Goal: Transaction & Acquisition: Book appointment/travel/reservation

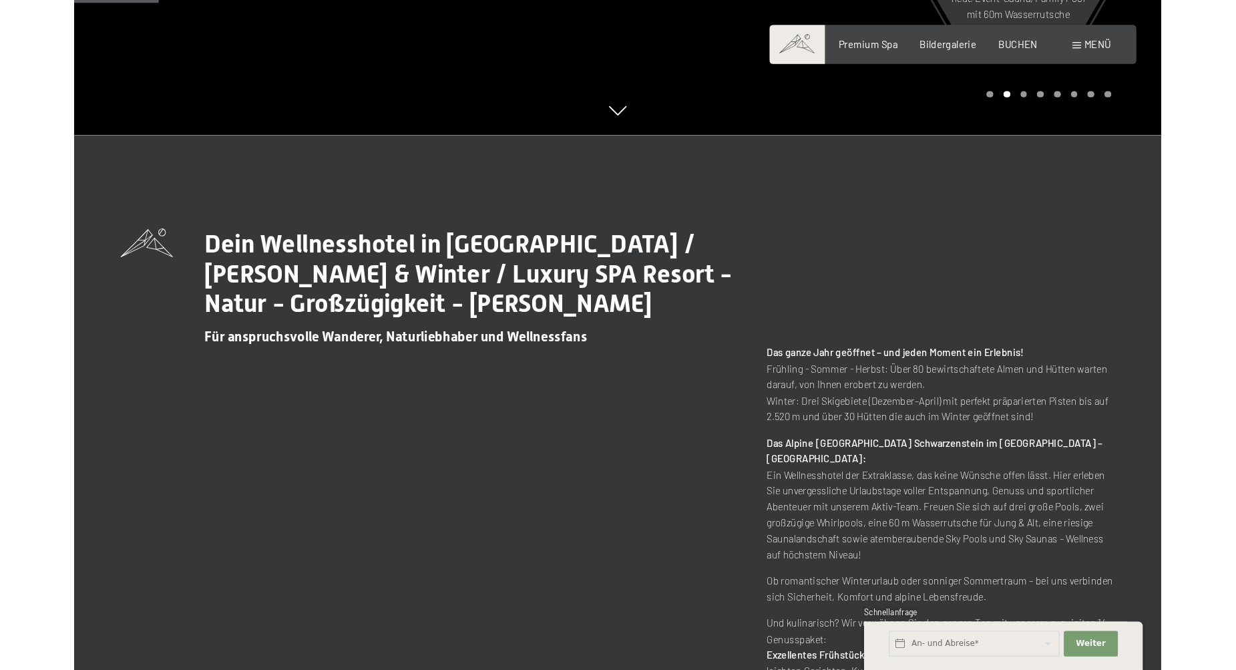
scroll to position [520, 0]
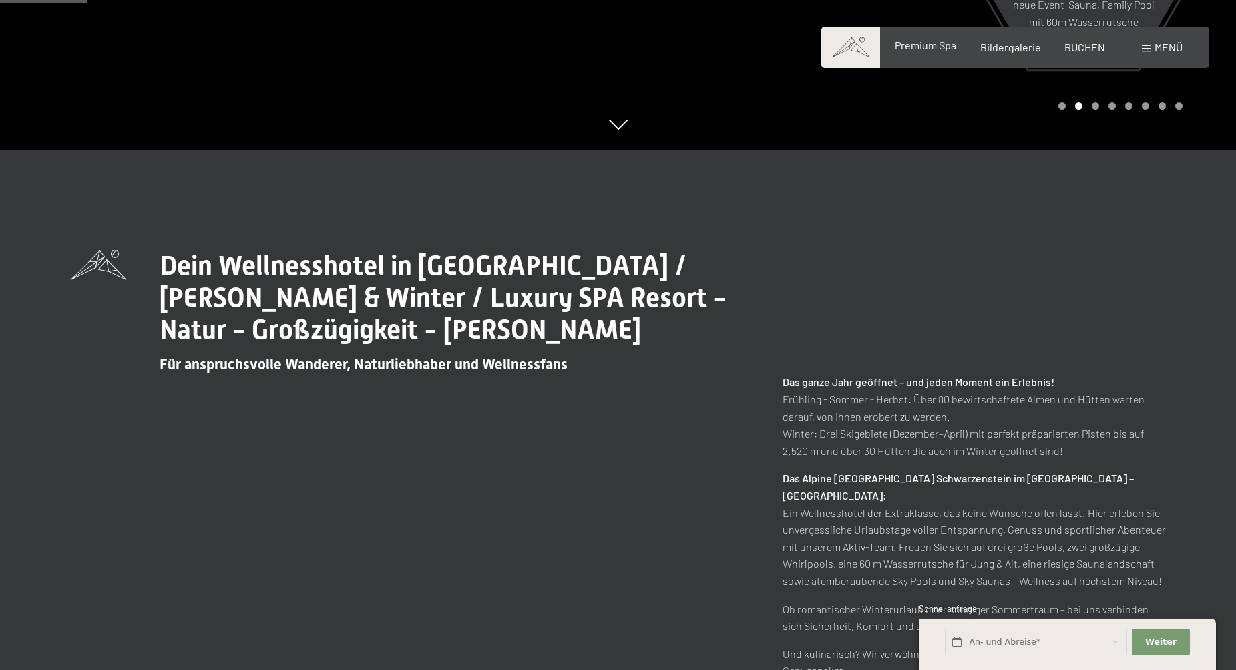
click at [930, 45] on span "Premium Spa" at bounding box center [925, 45] width 61 height 13
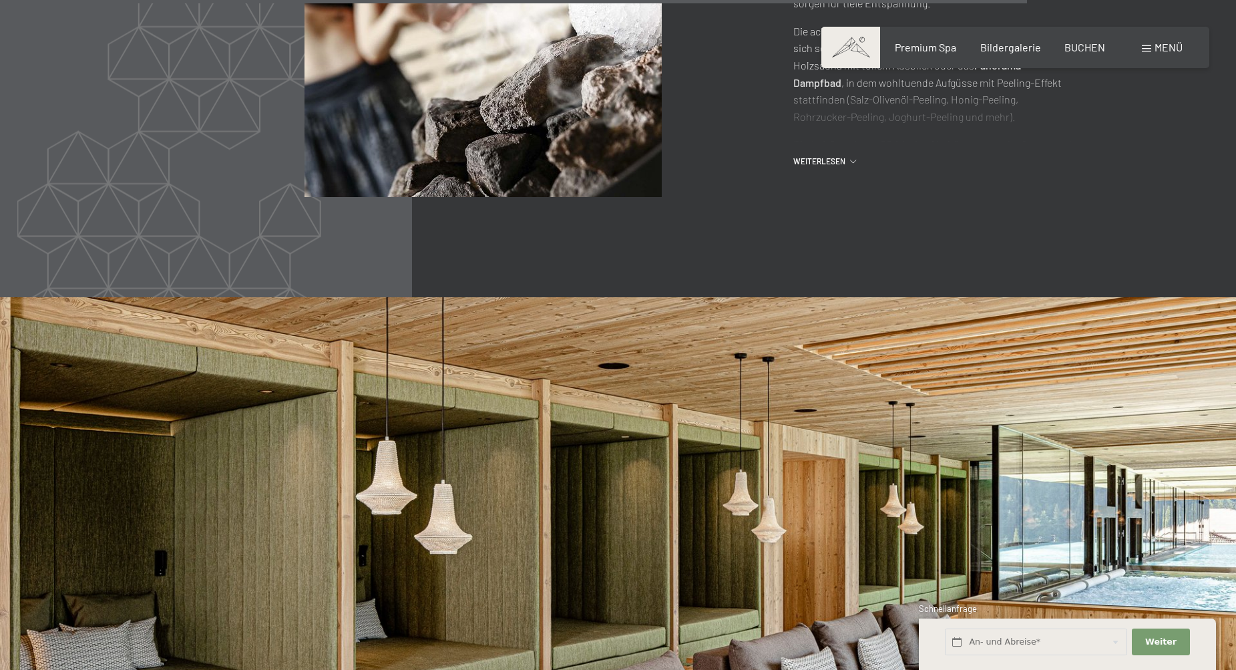
scroll to position [7092, 0]
click at [1019, 46] on span "Bildergalerie" at bounding box center [1010, 45] width 61 height 13
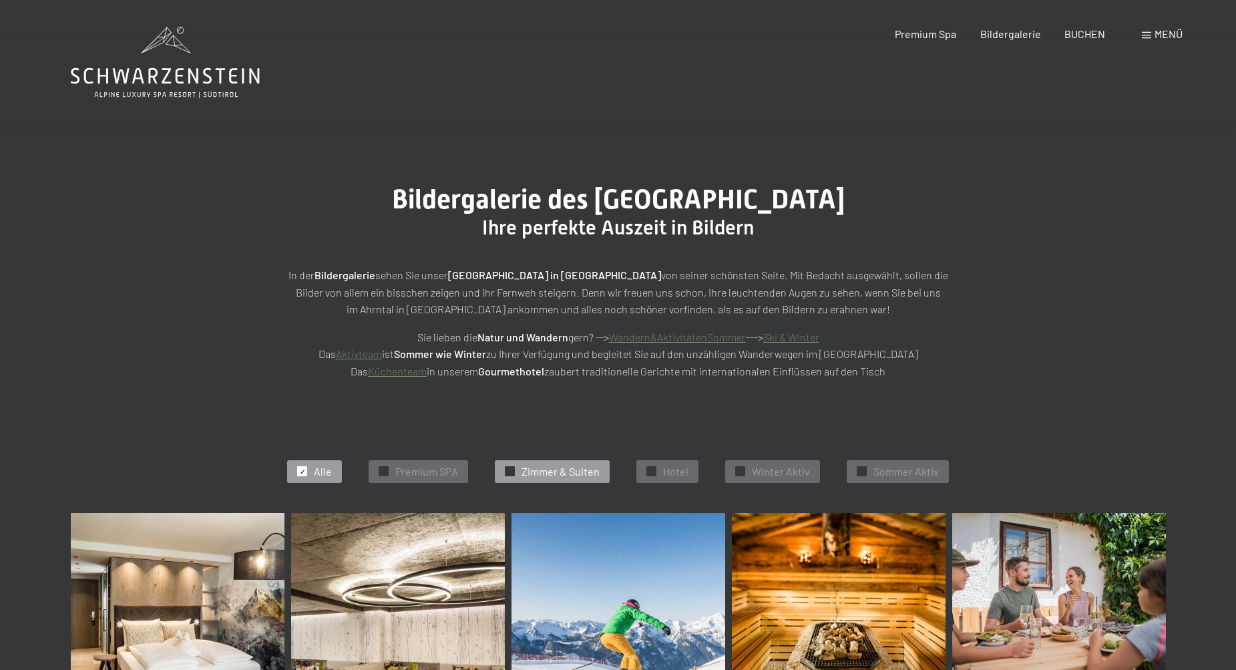
click at [540, 460] on div "✓ [PERSON_NAME] & Suiten" at bounding box center [552, 471] width 115 height 23
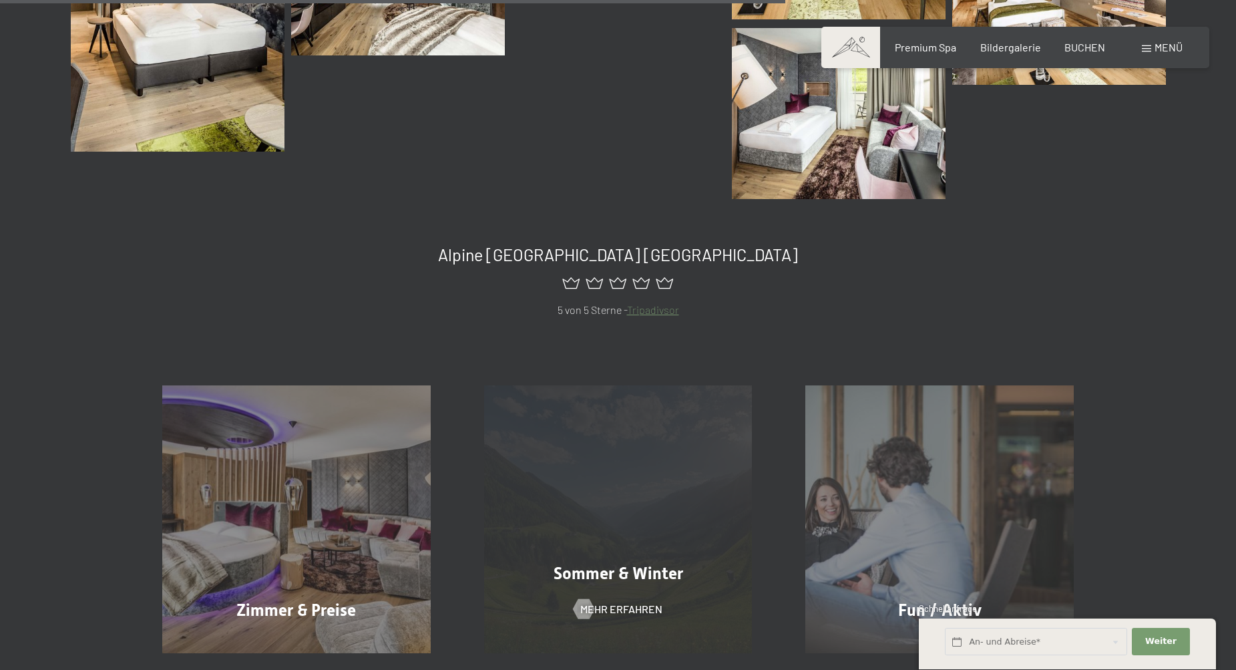
scroll to position [1039, 0]
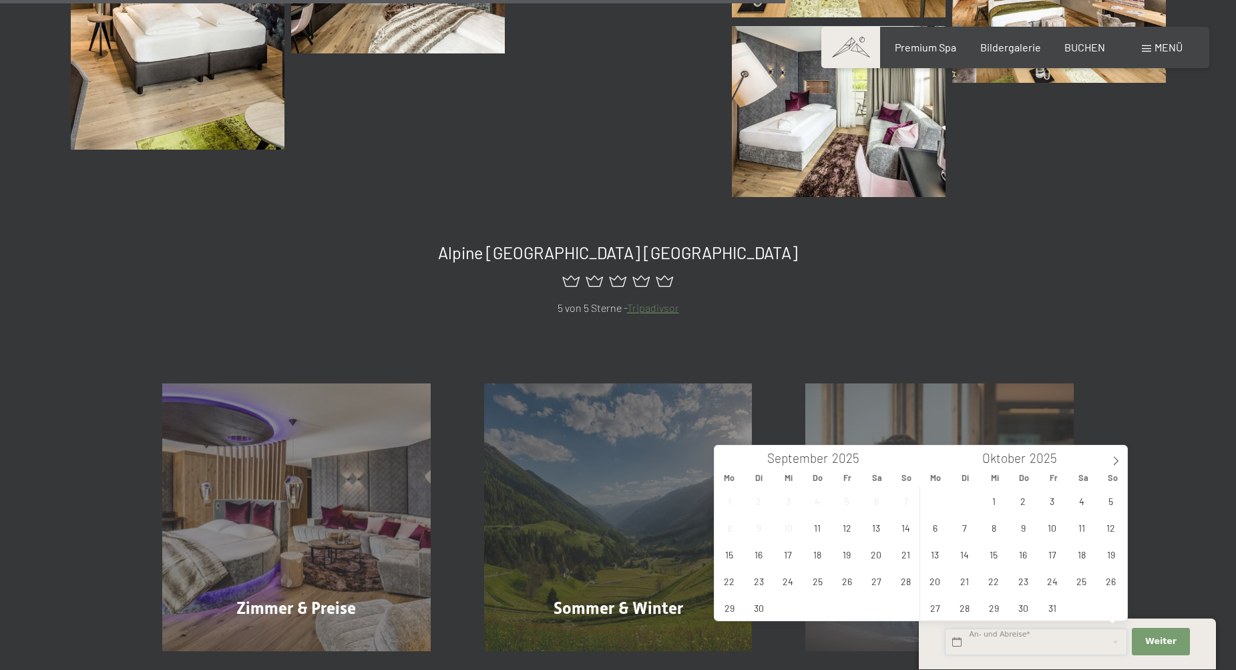
click at [1057, 645] on input "text" at bounding box center [1036, 641] width 182 height 27
click at [1117, 462] on icon at bounding box center [1116, 461] width 5 height 9
click at [1075, 504] on span "1" at bounding box center [1082, 501] width 26 height 26
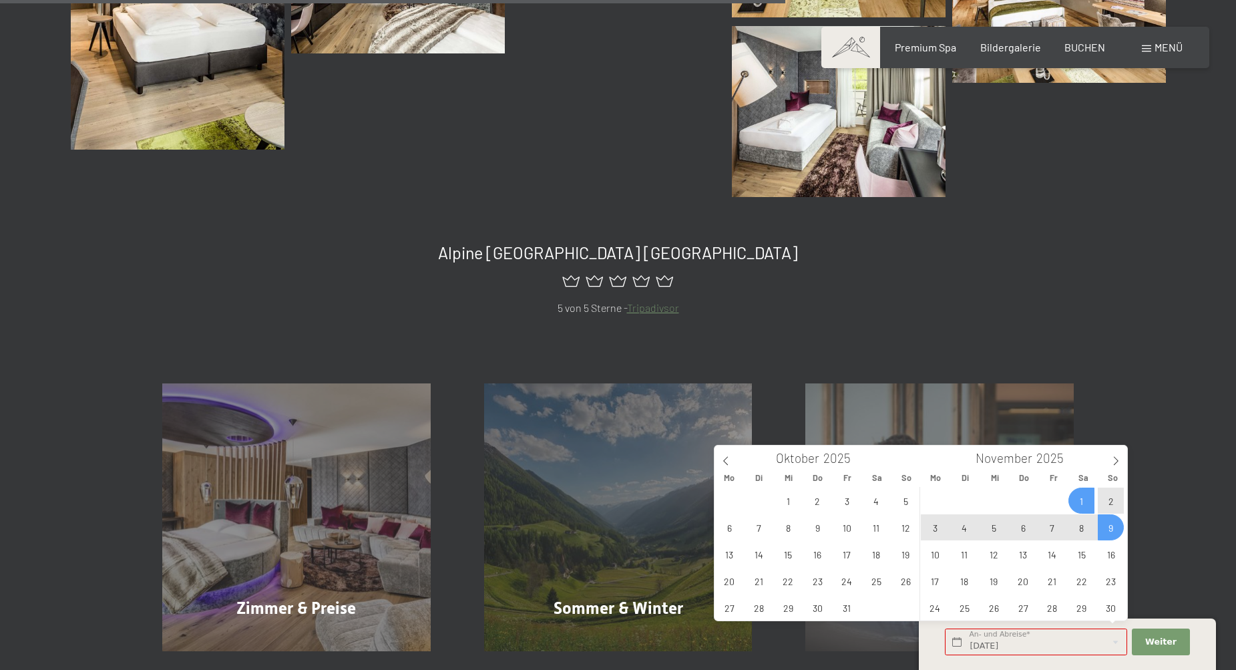
click at [1113, 535] on span "9" at bounding box center [1111, 527] width 26 height 26
type input "Sa. 01.11.2025 - So. 09.11.2025"
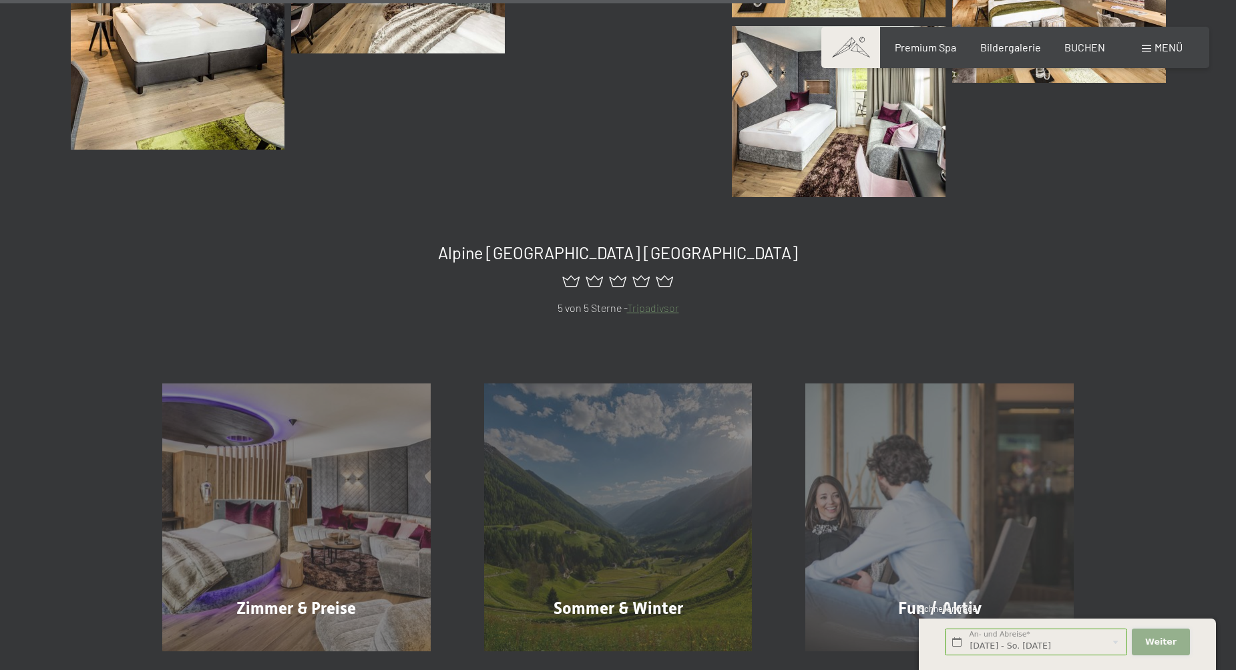
click at [1160, 639] on span "Weiter" at bounding box center [1160, 642] width 31 height 12
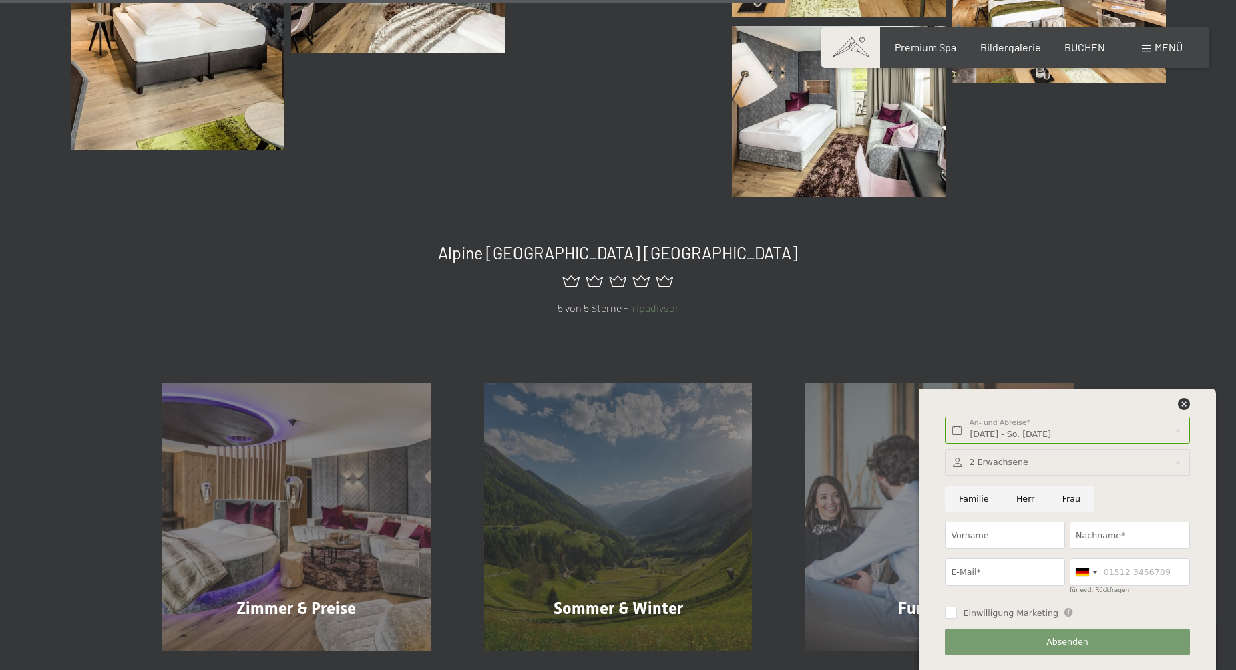
click at [968, 500] on input "Familie" at bounding box center [973, 499] width 57 height 27
radio input "true"
click at [979, 468] on div at bounding box center [1067, 462] width 244 height 27
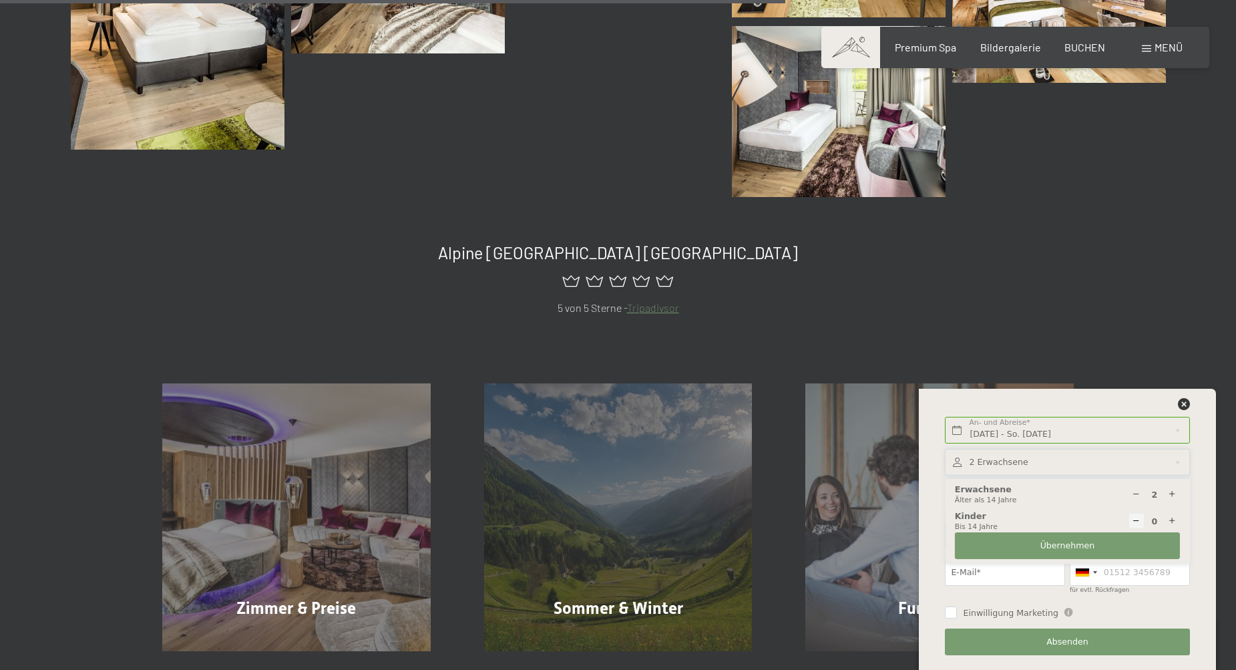
click at [1171, 518] on icon at bounding box center [1172, 521] width 9 height 9
select select
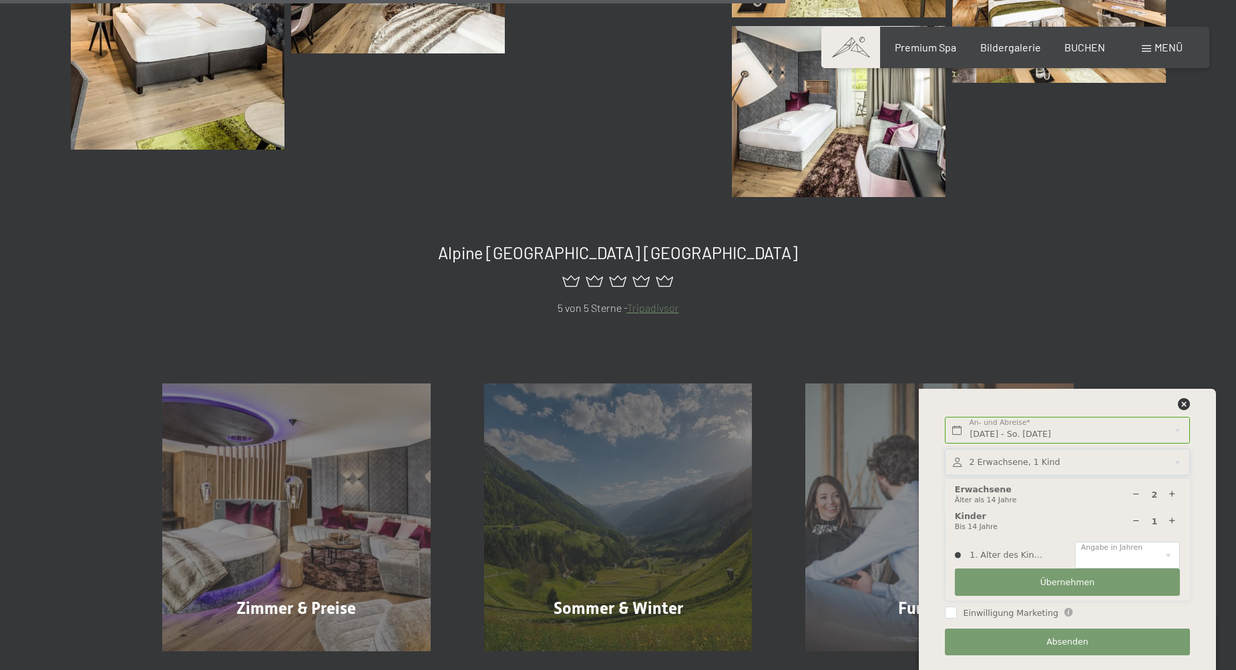
click at [1171, 518] on icon at bounding box center [1172, 521] width 9 height 9
type input "2"
select select
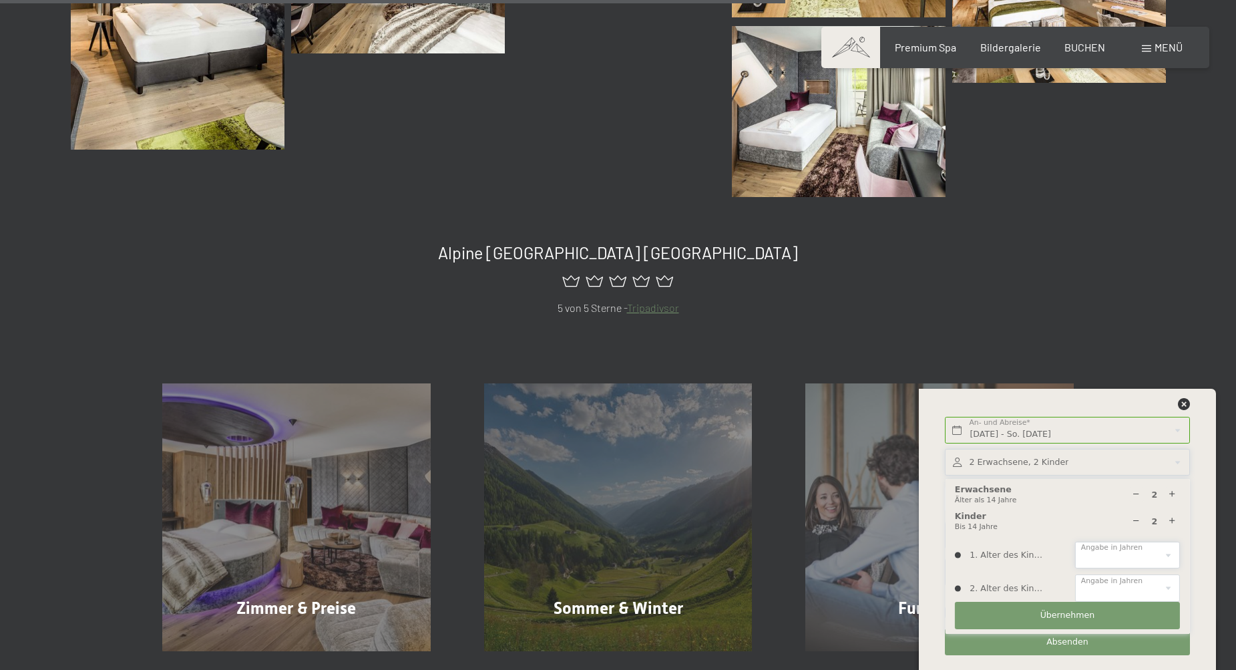
select select "8"
select select "6"
click at [1074, 621] on button "Übernehmen" at bounding box center [1067, 615] width 225 height 27
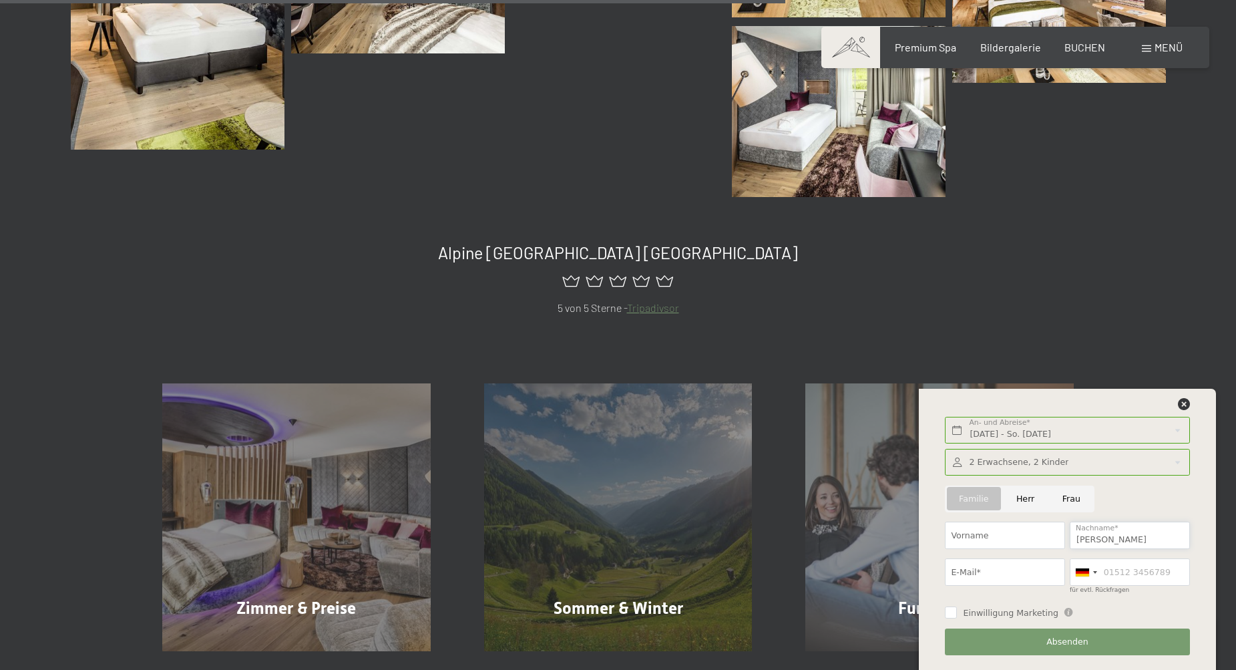
type input "Härle"
type input "nicolschmid90@googlemail.com"
click at [989, 641] on button "Absenden" at bounding box center [1067, 641] width 244 height 27
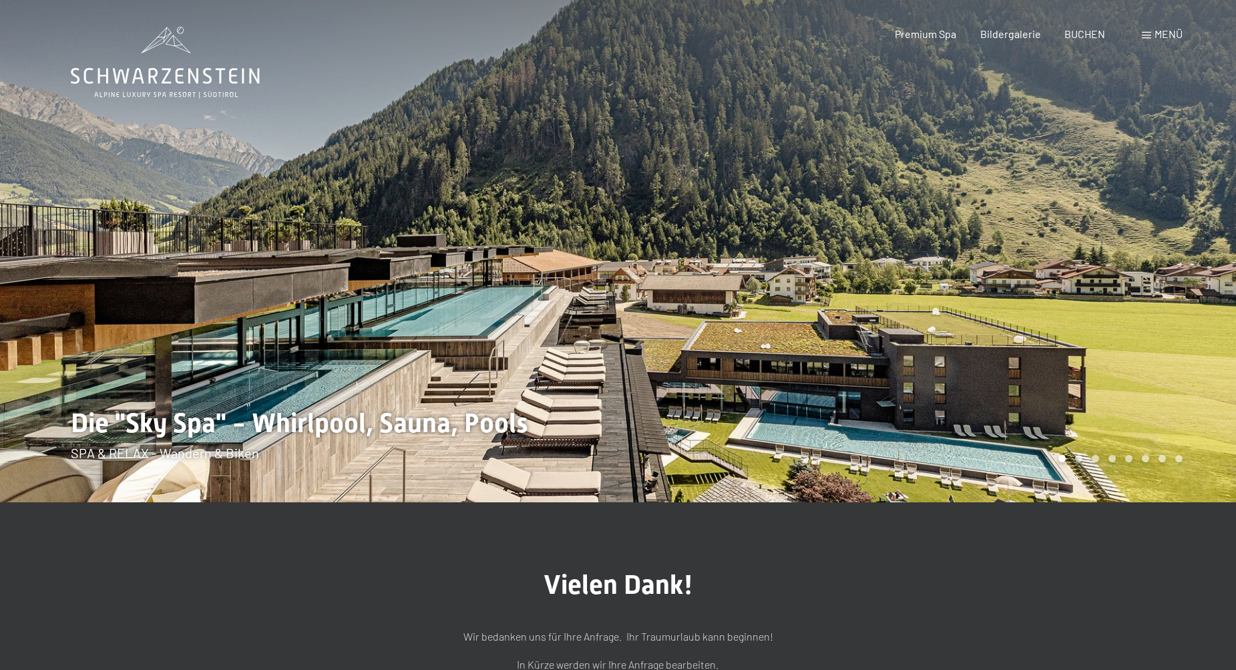
click at [1158, 33] on span "Menü" at bounding box center [1169, 33] width 28 height 13
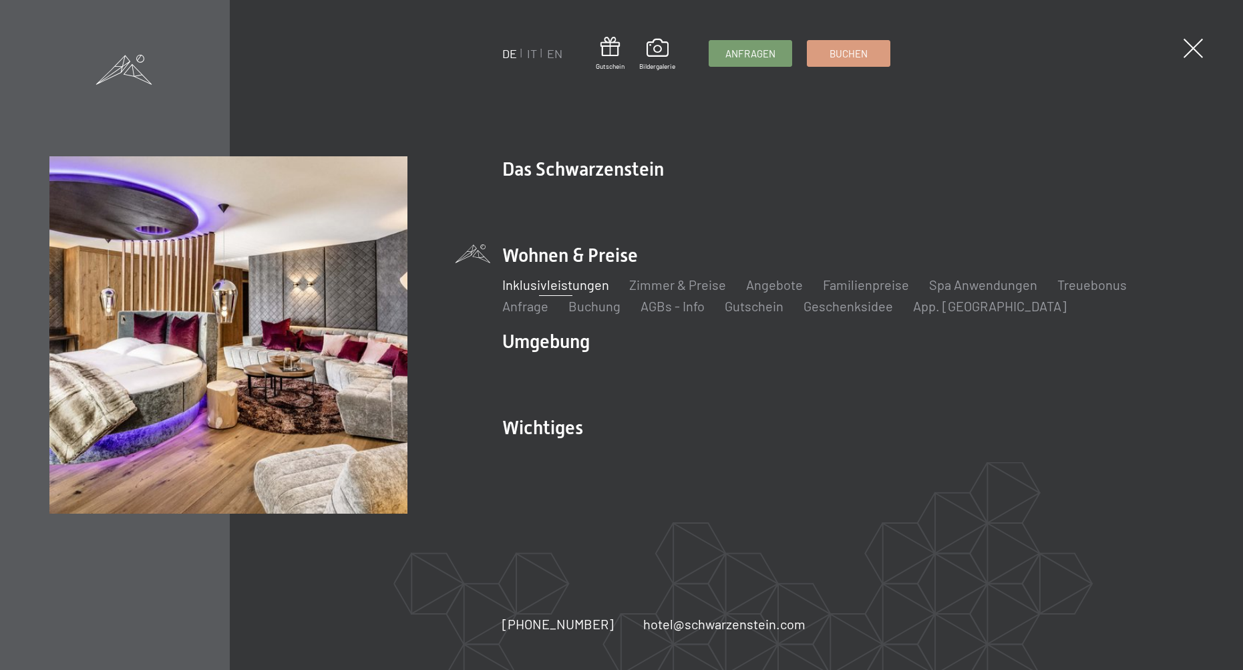
click at [563, 284] on link "Inklusivleistungen" at bounding box center [555, 285] width 107 height 16
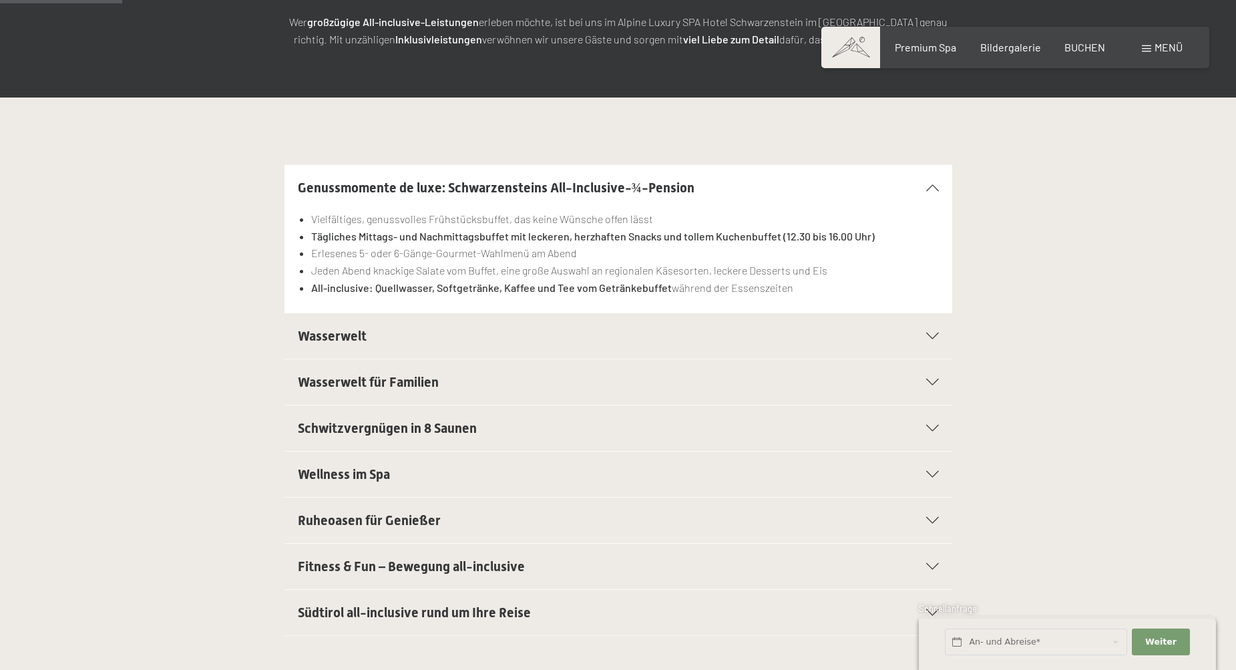
scroll to position [258, 0]
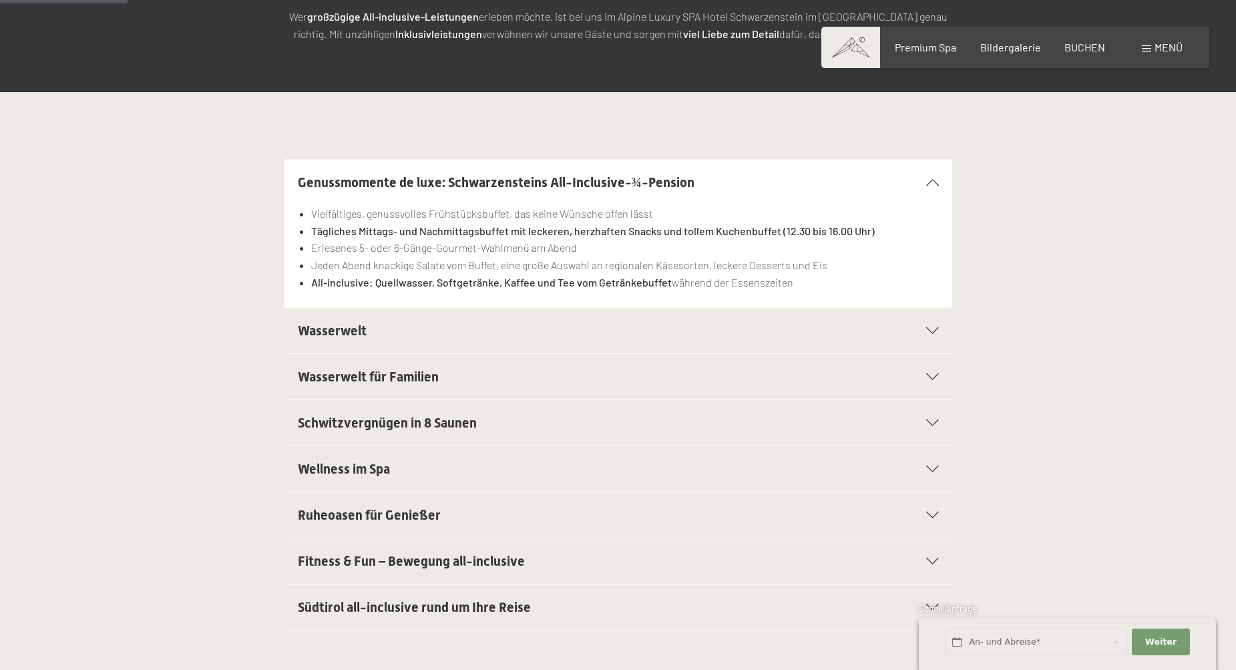
click at [930, 324] on div "Wasserwelt" at bounding box center [618, 330] width 641 height 45
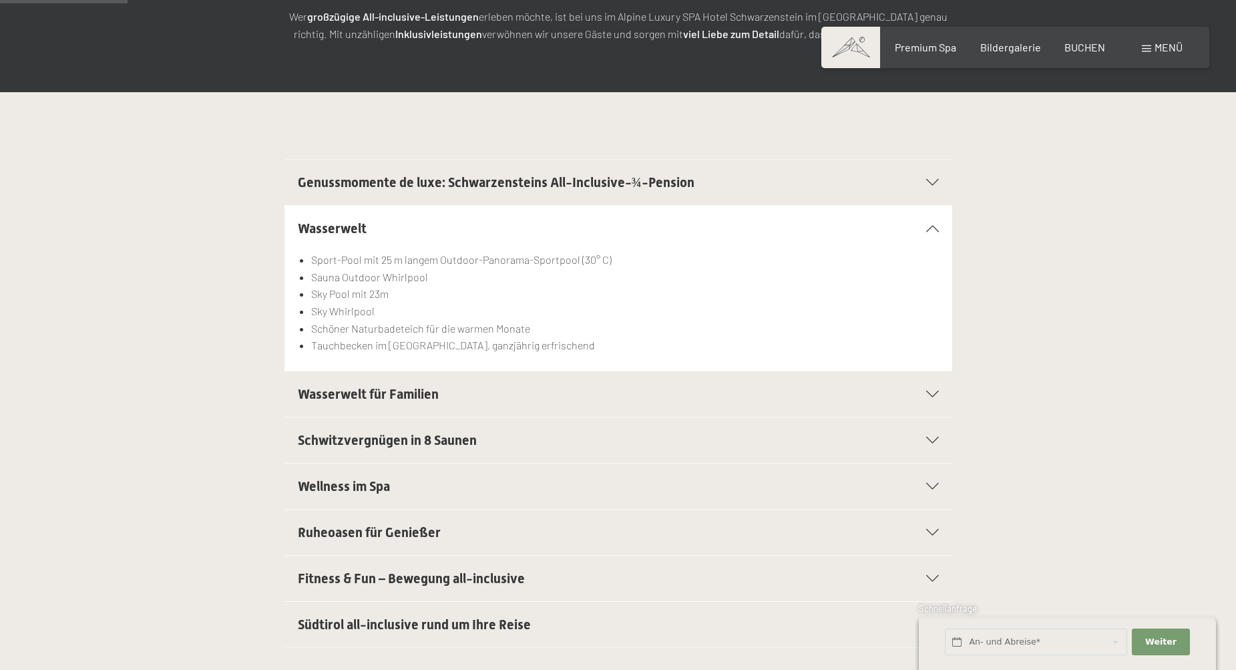
click at [930, 392] on icon at bounding box center [932, 394] width 13 height 7
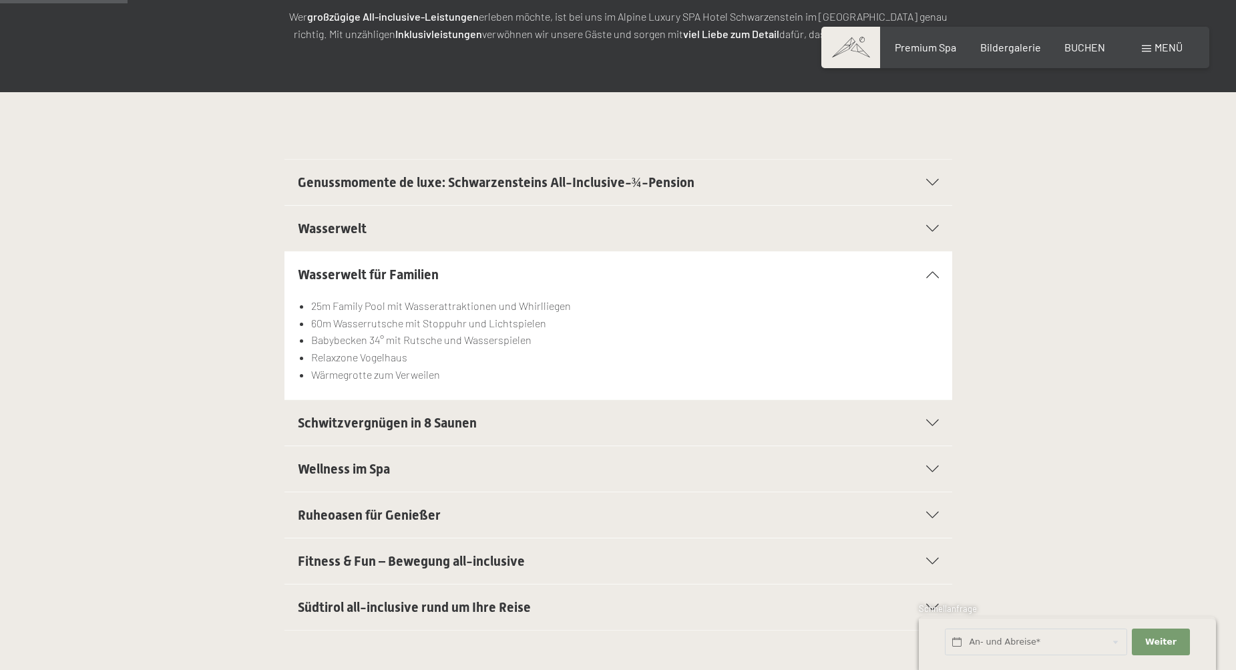
click at [936, 427] on div "Schwitzvergnügen in 8 Saunen" at bounding box center [618, 422] width 641 height 45
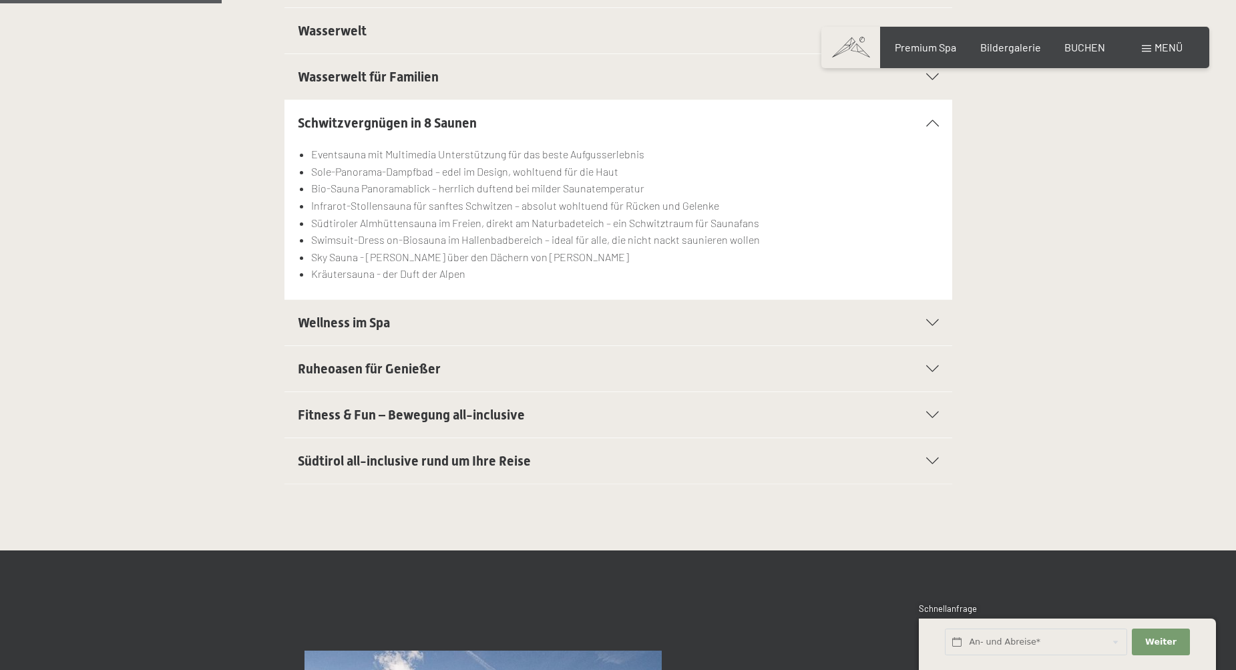
scroll to position [458, 0]
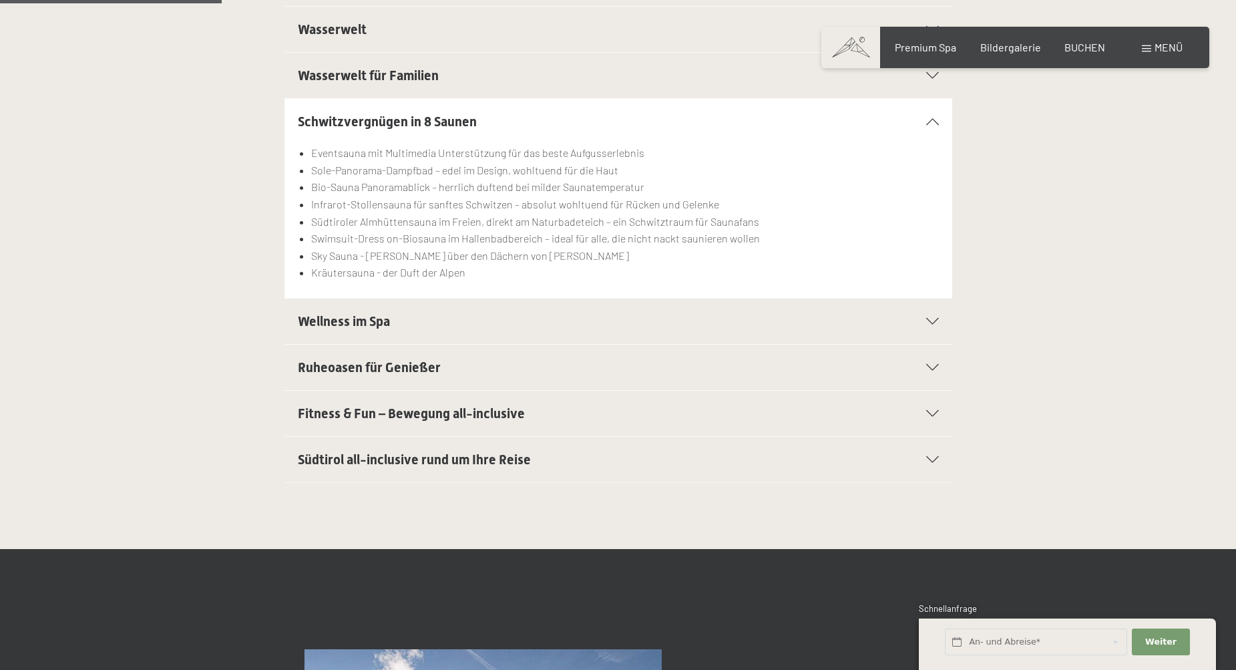
click at [927, 320] on icon at bounding box center [932, 321] width 13 height 7
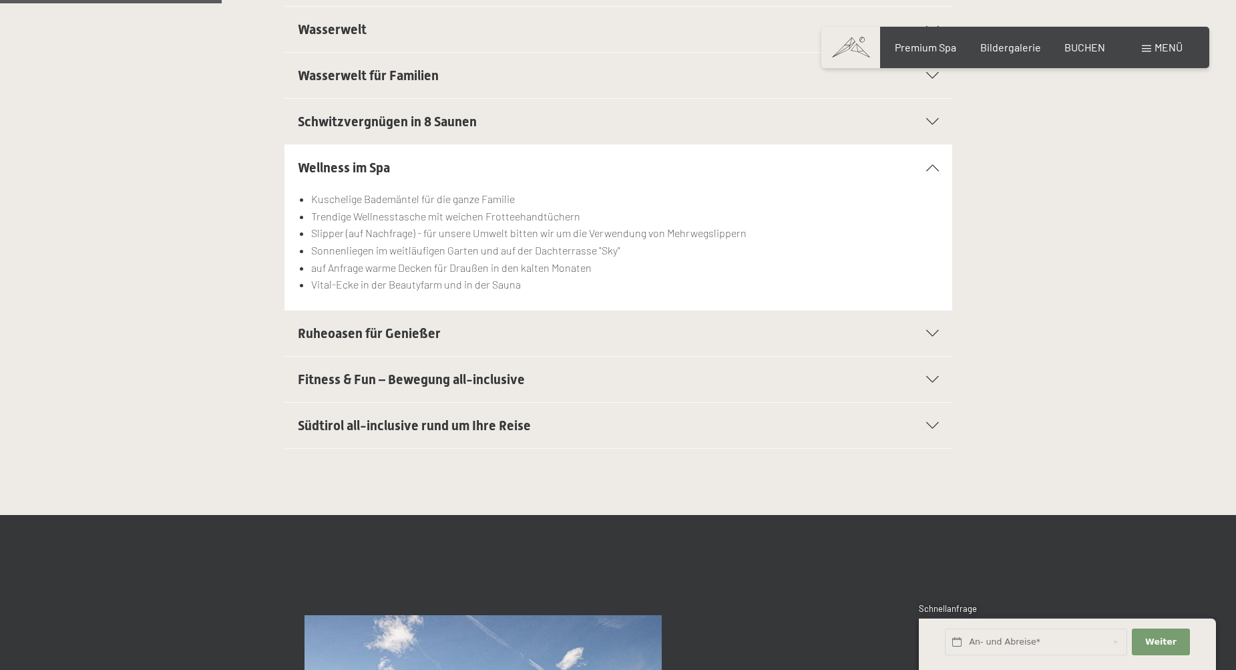
click at [930, 328] on div "Ruheoasen für Genießer" at bounding box center [618, 333] width 641 height 45
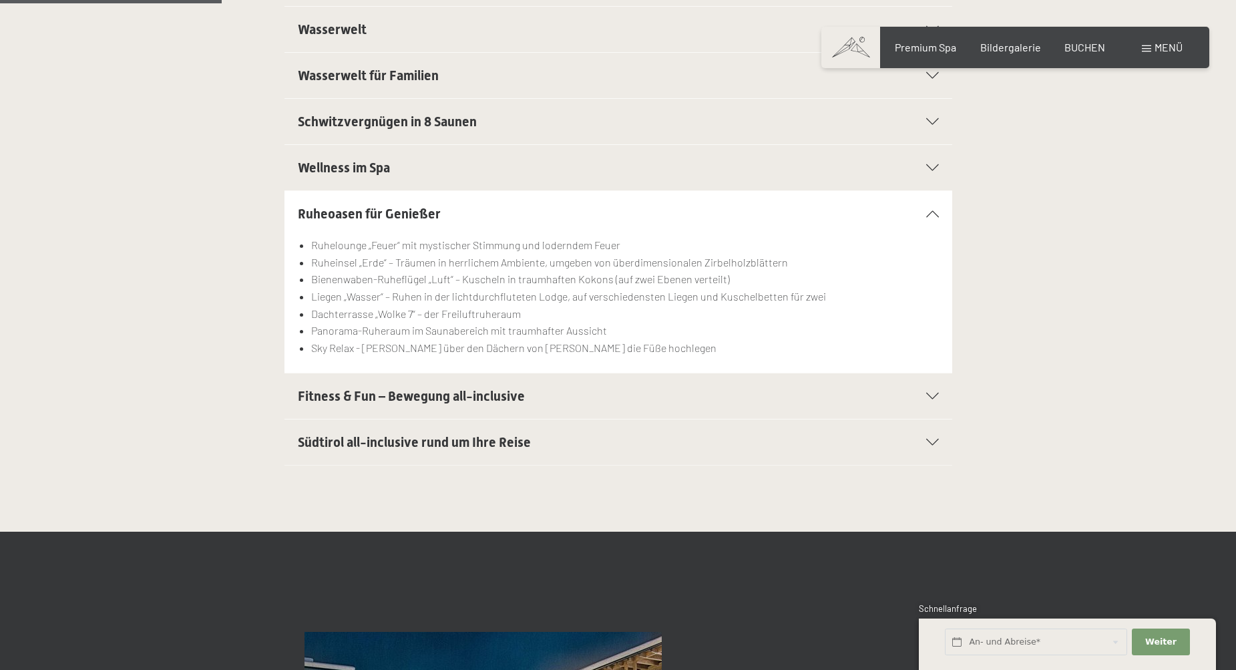
click at [932, 393] on icon at bounding box center [932, 396] width 13 height 7
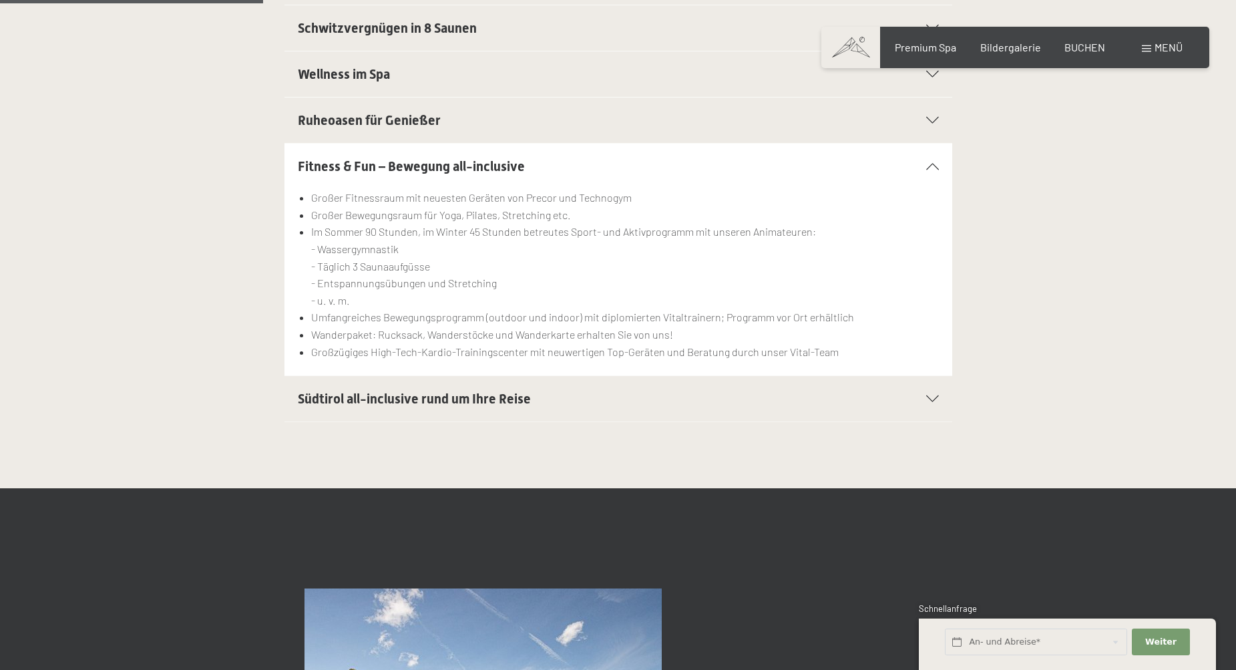
scroll to position [552, 0]
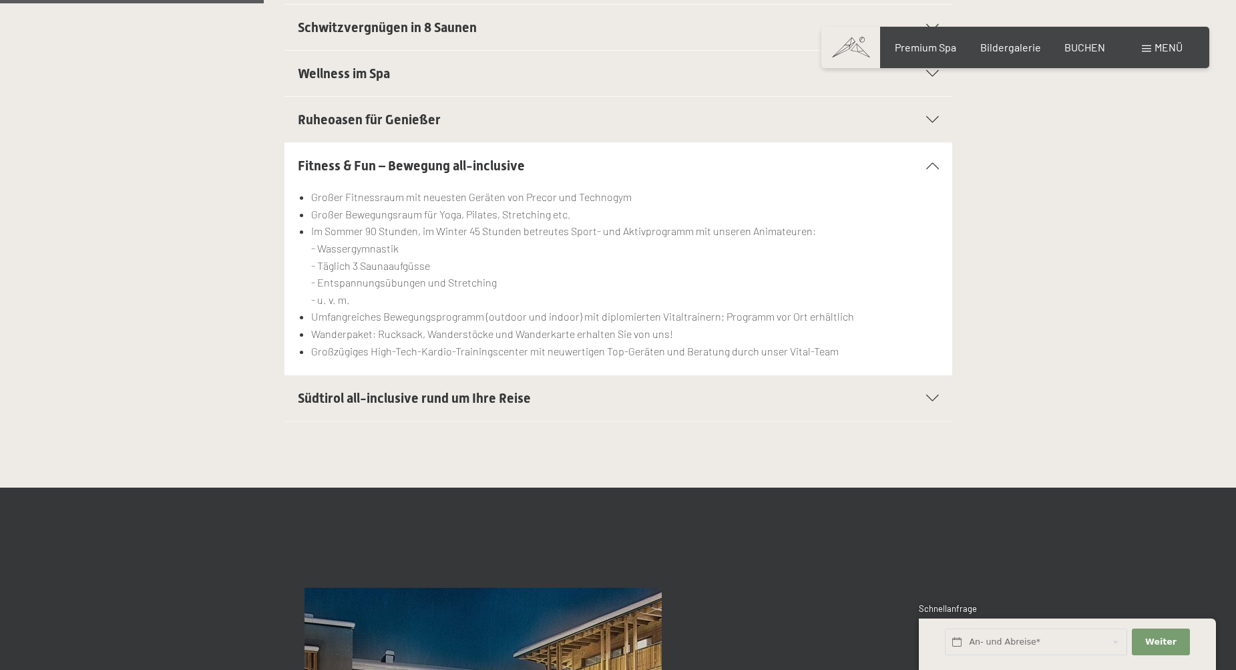
click at [931, 400] on icon at bounding box center [932, 398] width 13 height 7
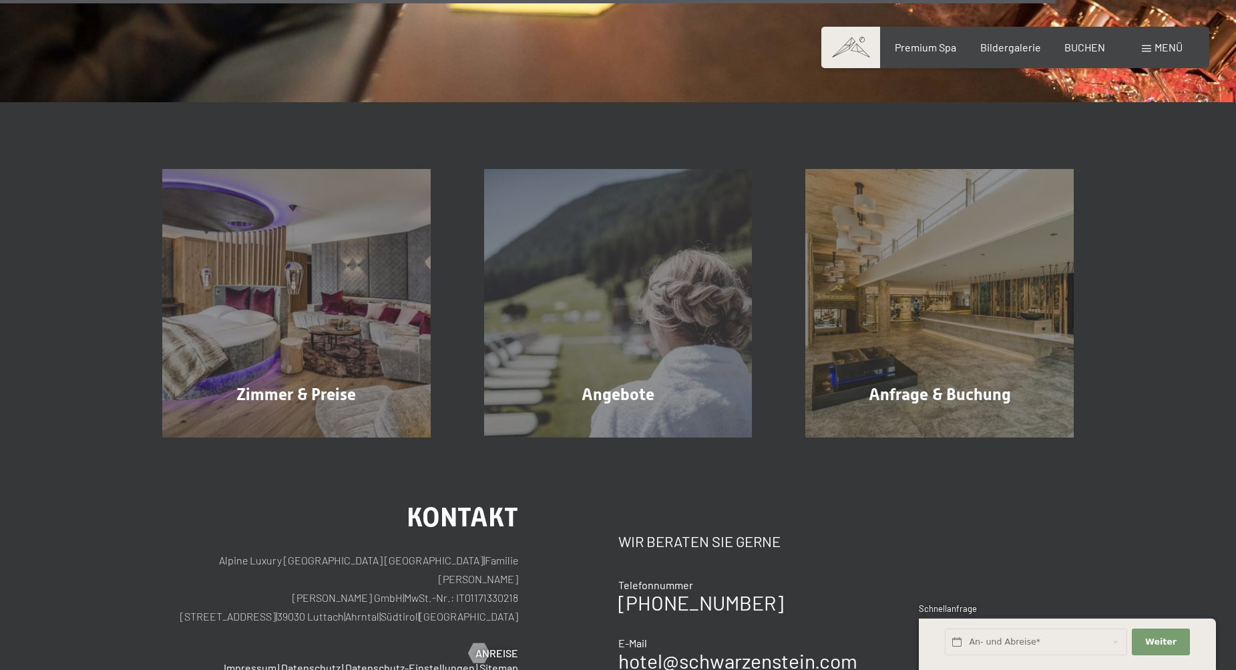
scroll to position [2176, 0]
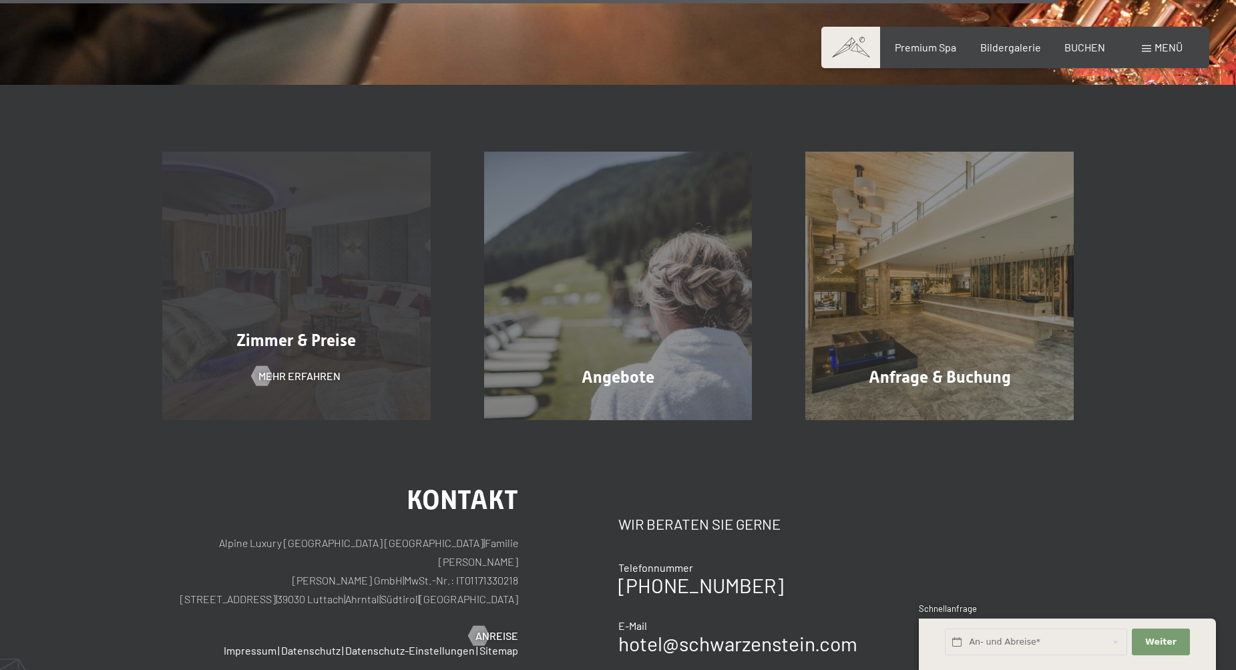
click at [299, 363] on div "Zimmer & Preise Mehr erfahren" at bounding box center [297, 286] width 322 height 268
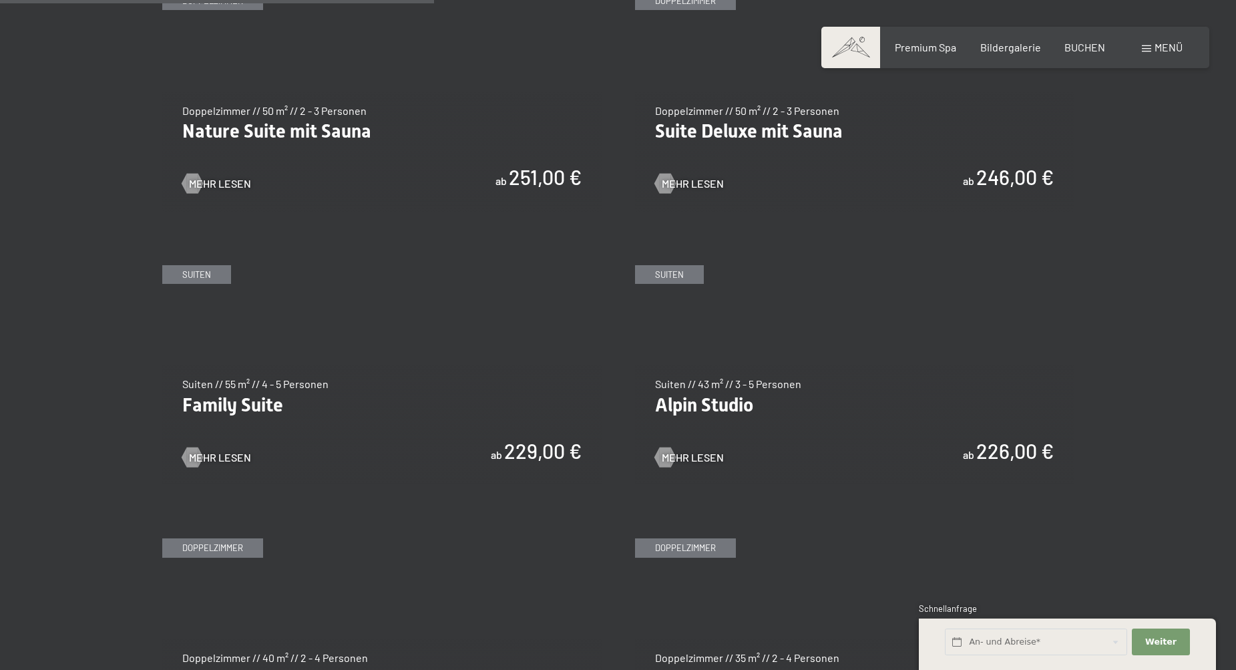
scroll to position [1469, 0]
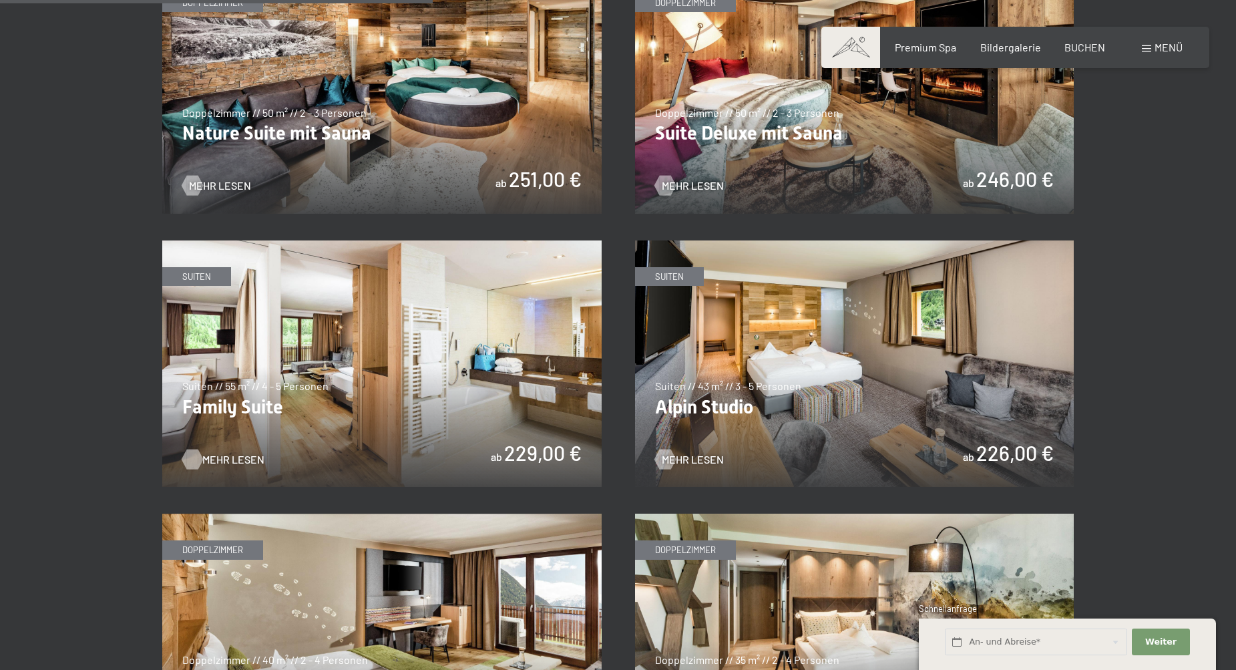
click at [228, 455] on span "Mehr Lesen" at bounding box center [233, 459] width 62 height 15
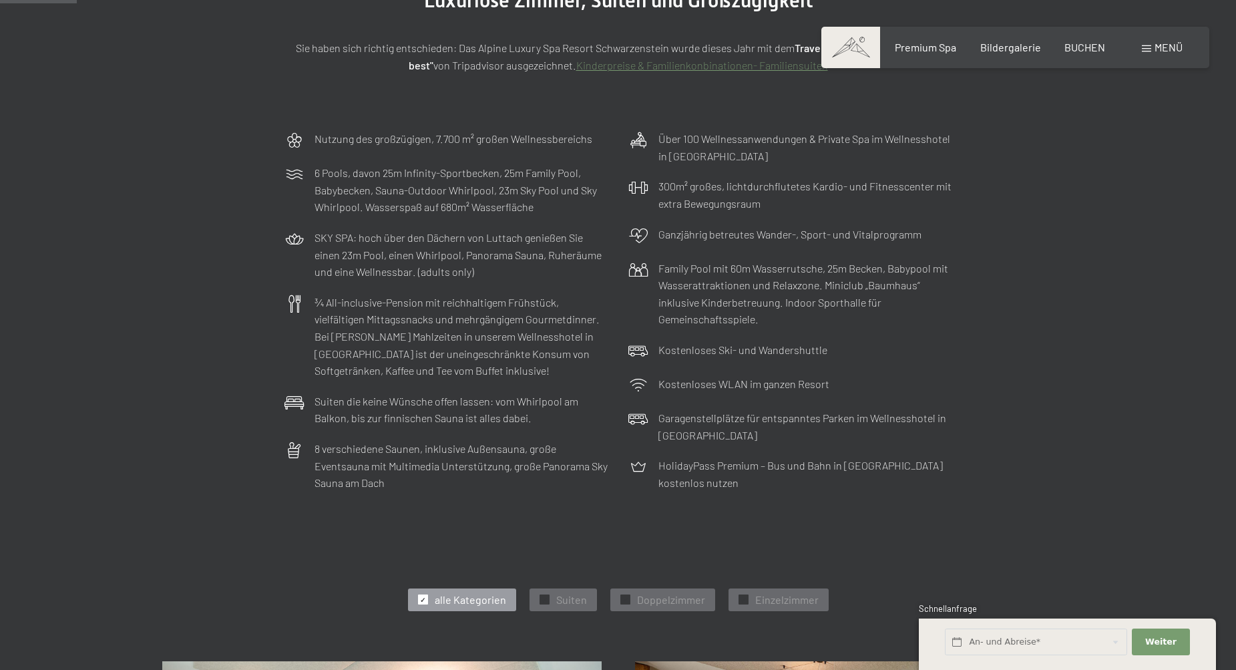
scroll to position [220, 0]
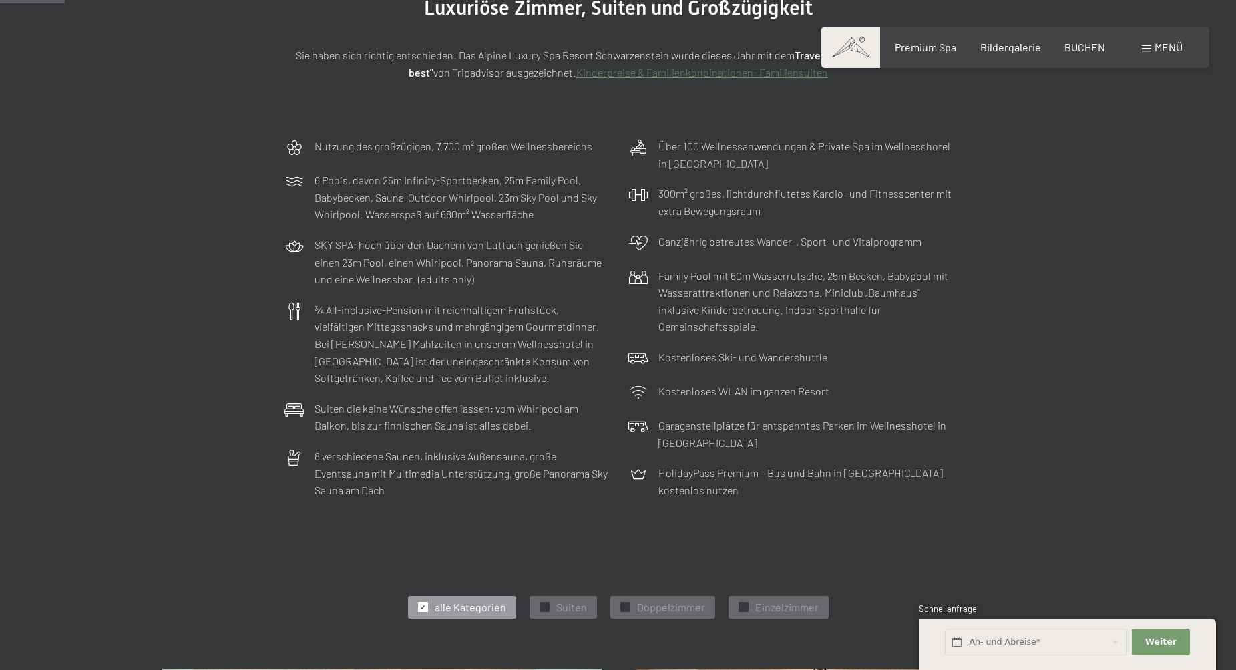
click at [997, 55] on div "Buchen Anfragen Premium Spa Bildergalerie BUCHEN Menü DE IT EN Gutschein Bilder…" at bounding box center [1015, 47] width 335 height 15
click at [1000, 49] on span "Bildergalerie" at bounding box center [1010, 45] width 61 height 13
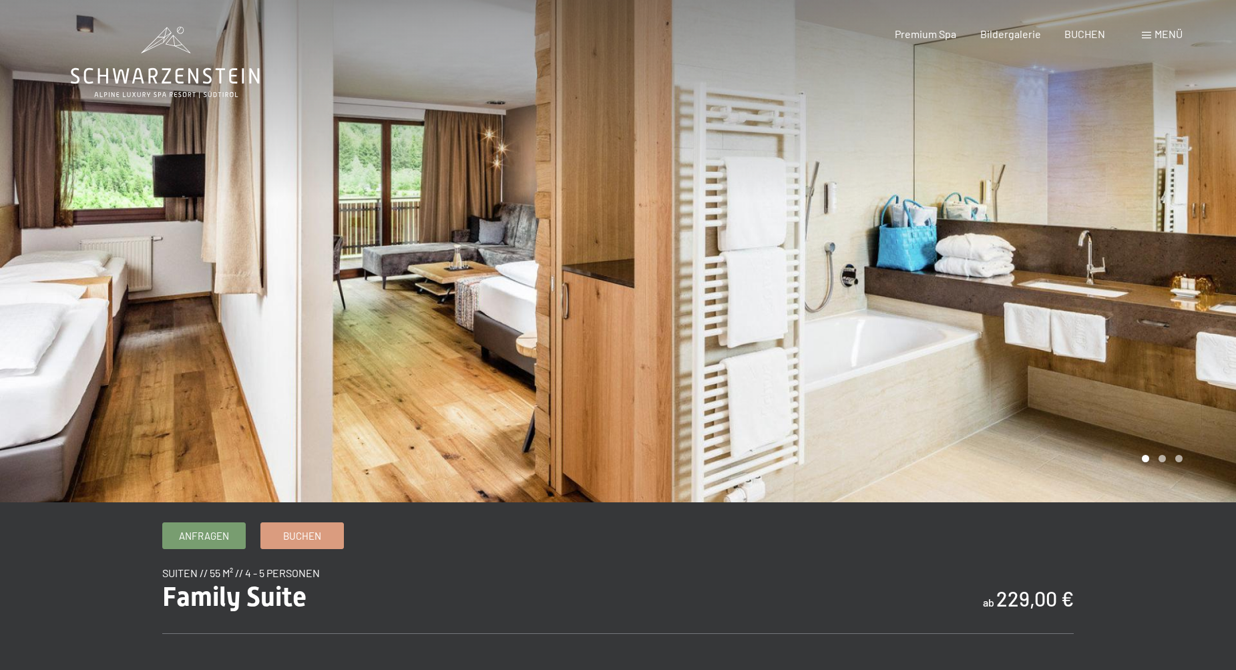
click at [1165, 462] on div at bounding box center [927, 251] width 618 height 502
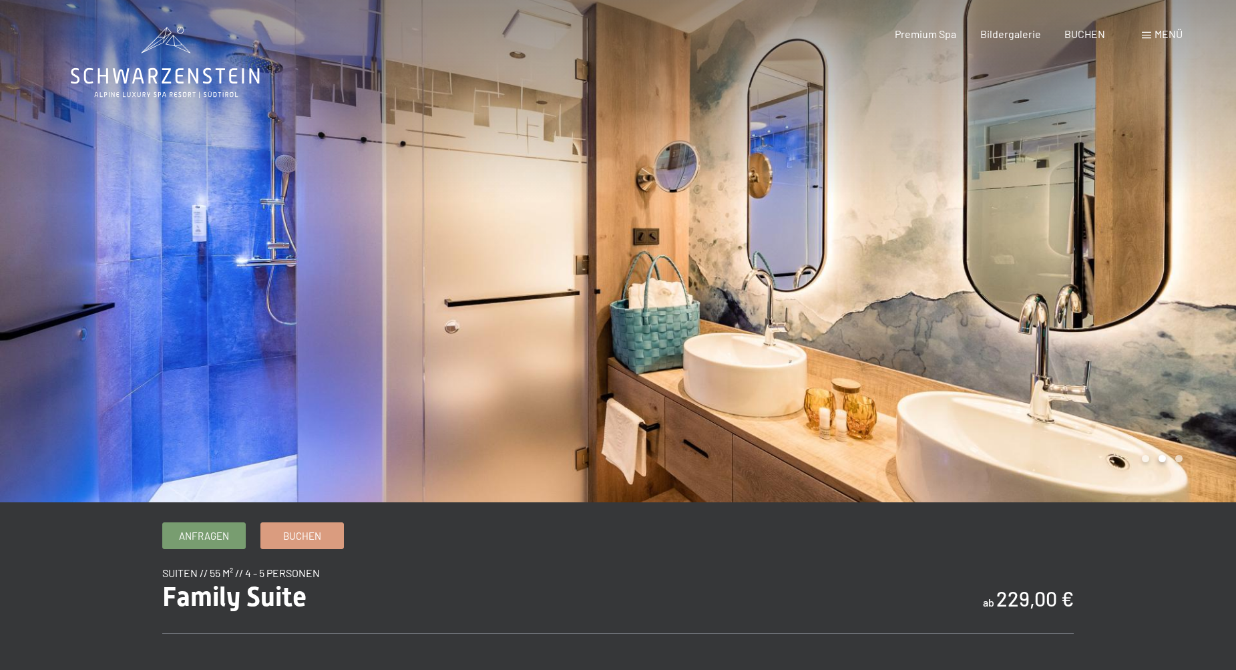
click at [1164, 462] on div at bounding box center [927, 251] width 618 height 502
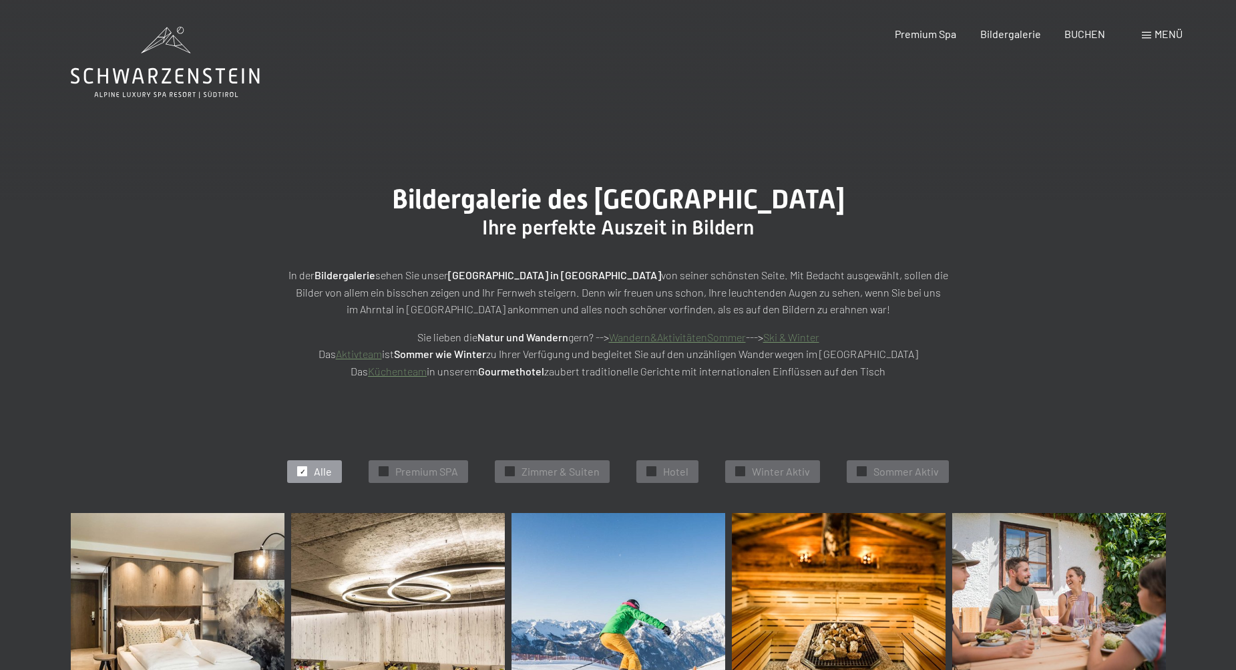
click at [1143, 35] on span at bounding box center [1146, 35] width 9 height 7
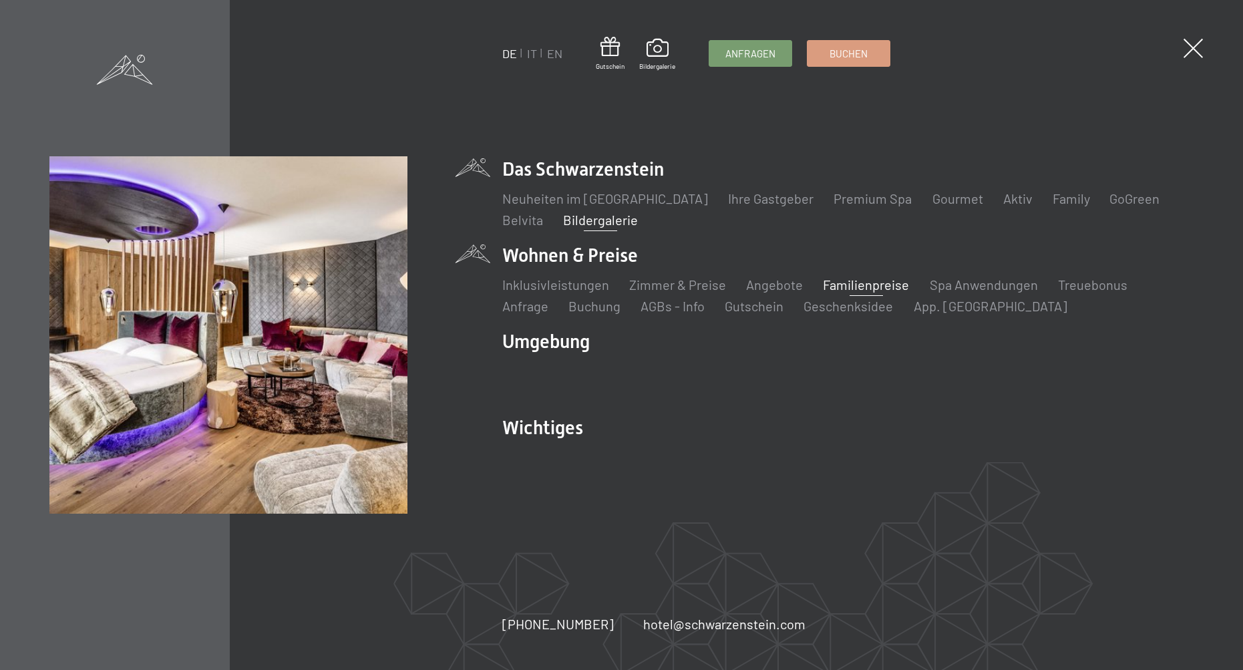
click at [852, 283] on link "Familienpreise" at bounding box center [866, 285] width 86 height 16
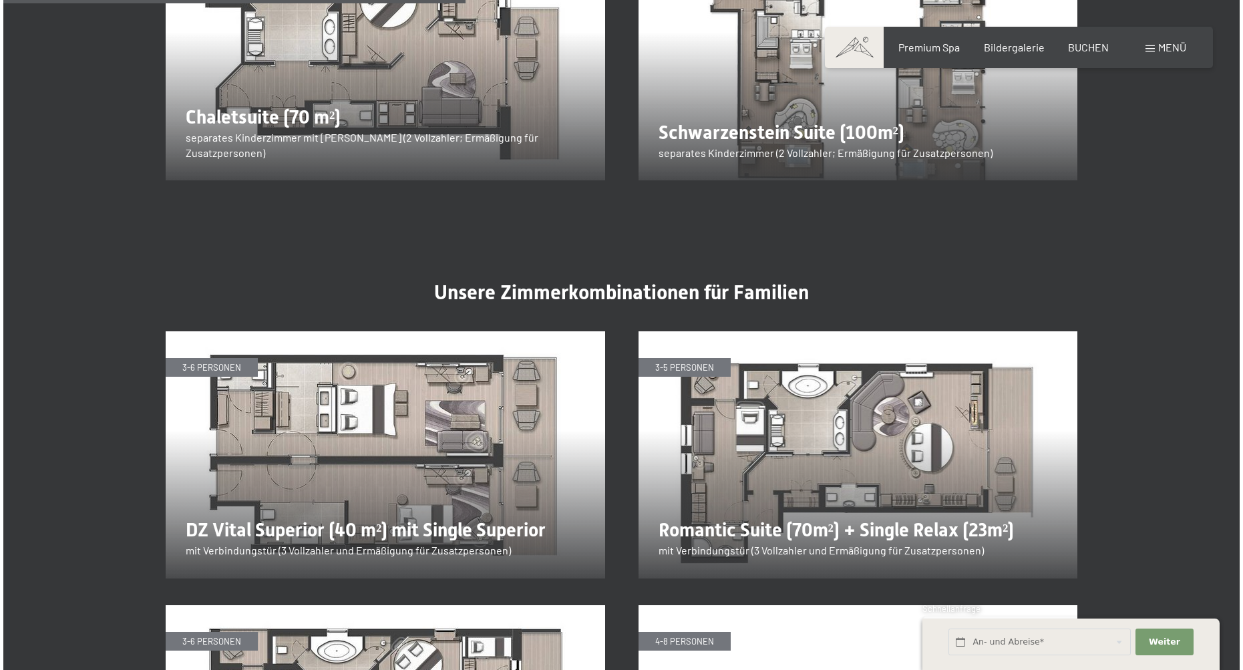
scroll to position [2111, 0]
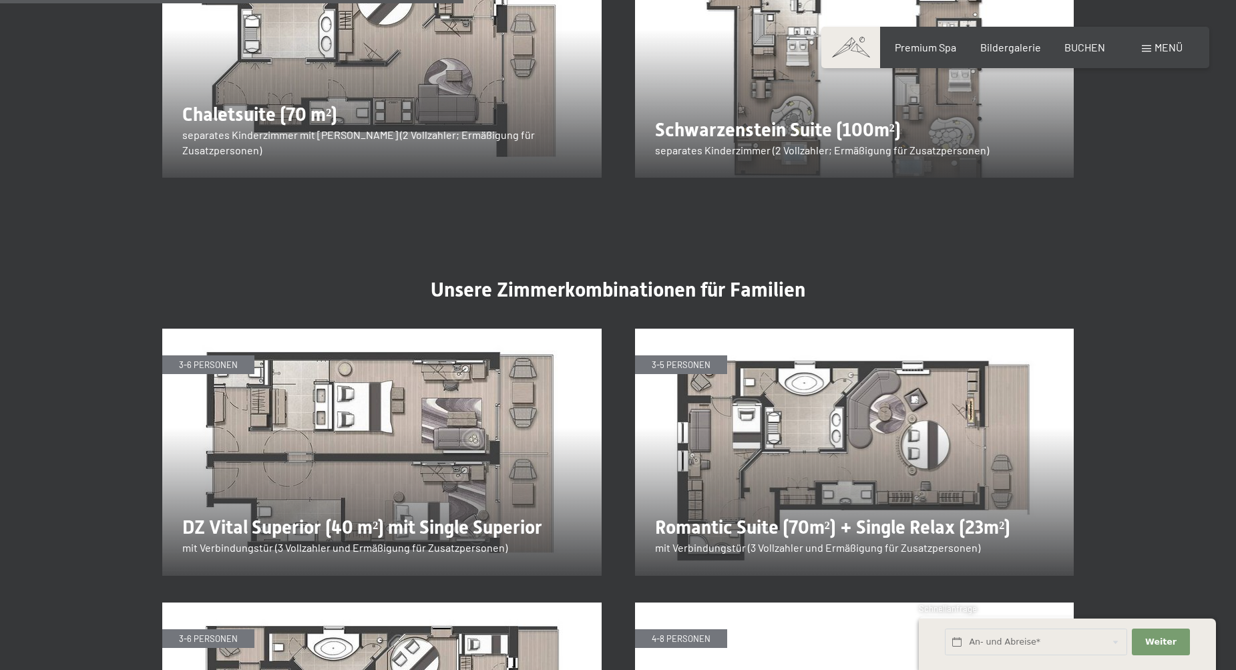
click at [1145, 49] on span at bounding box center [1146, 48] width 9 height 7
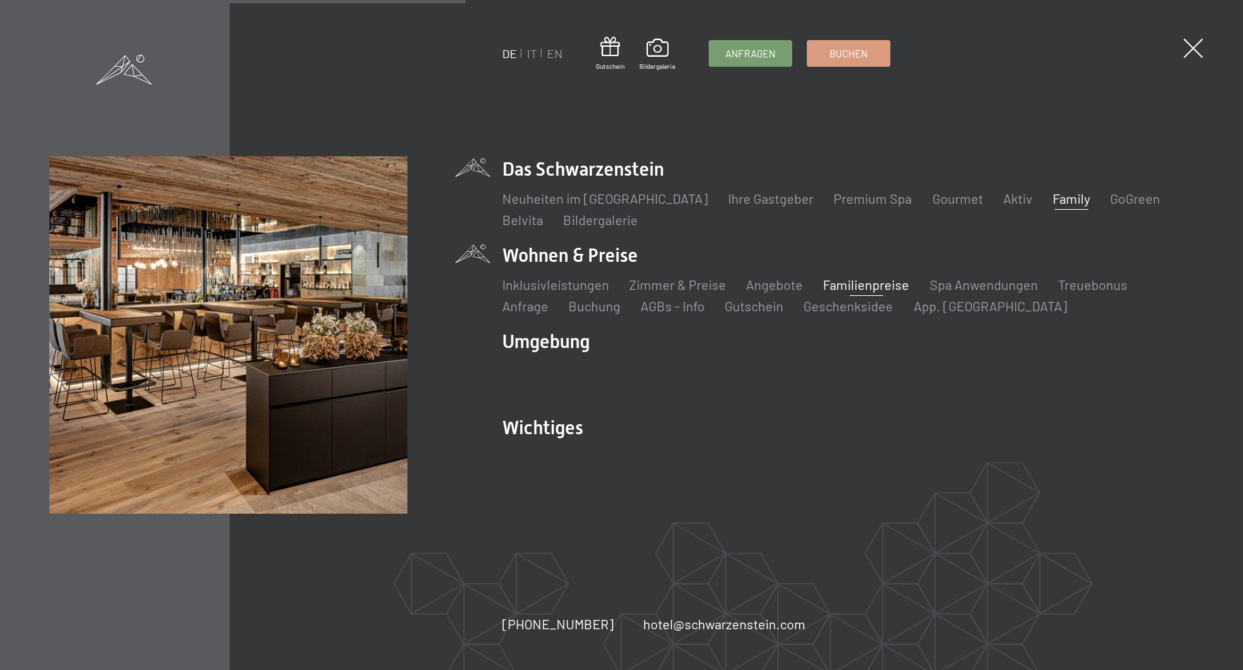
click at [1052, 201] on link "Family" at bounding box center [1070, 198] width 37 height 16
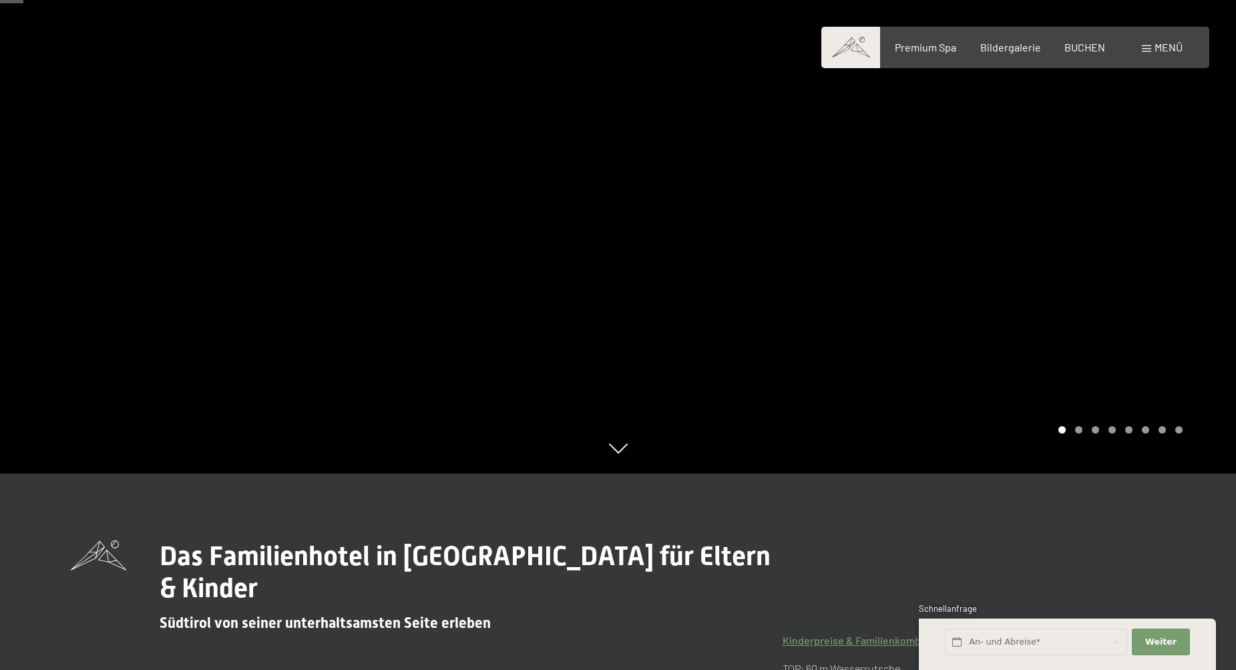
scroll to position [192, 0]
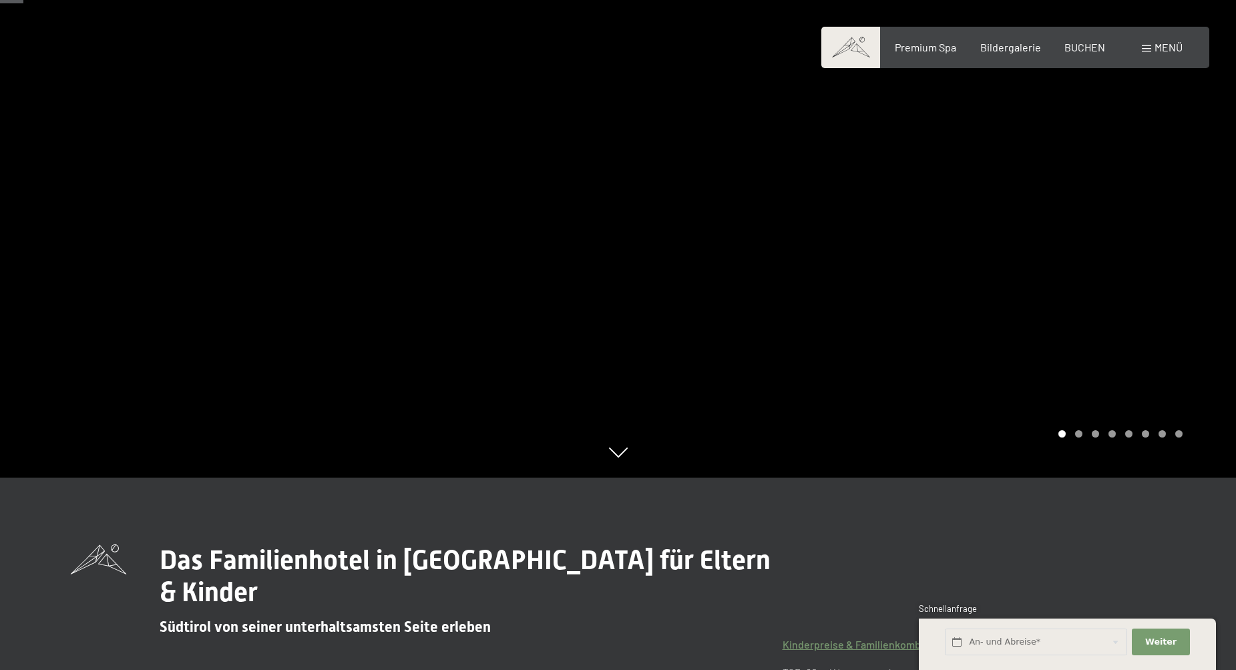
click at [1076, 439] on div at bounding box center [927, 143] width 618 height 670
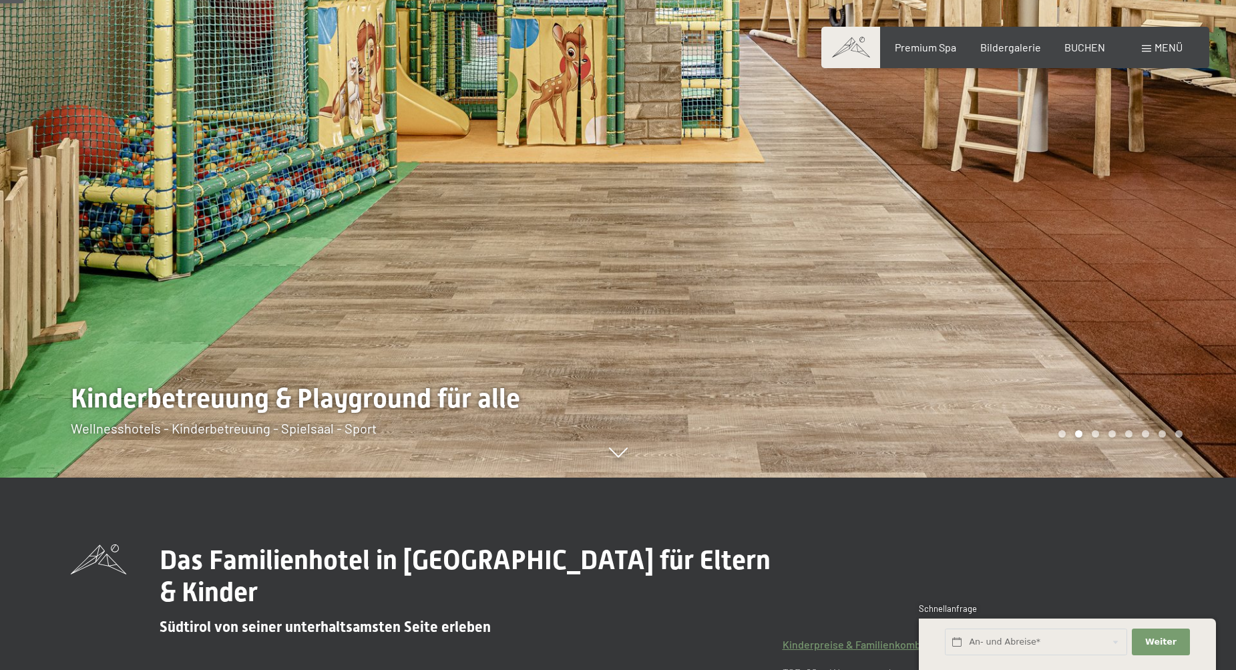
click at [1073, 440] on div at bounding box center [927, 143] width 618 height 670
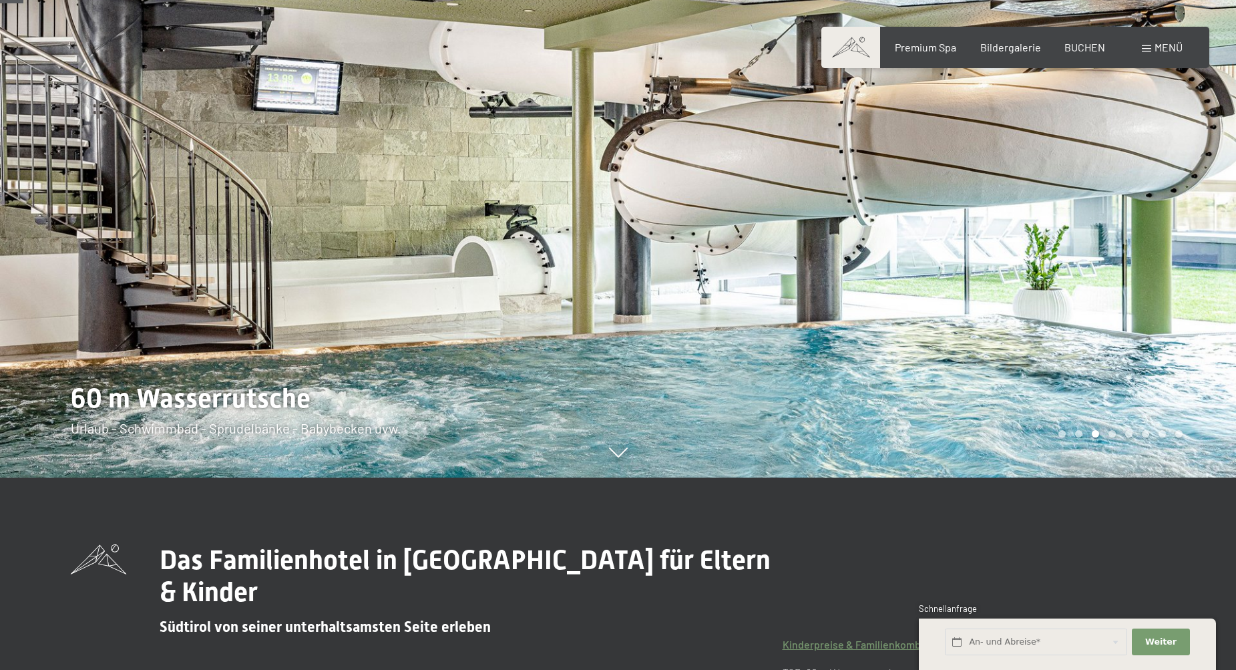
click at [1073, 440] on div at bounding box center [927, 143] width 618 height 670
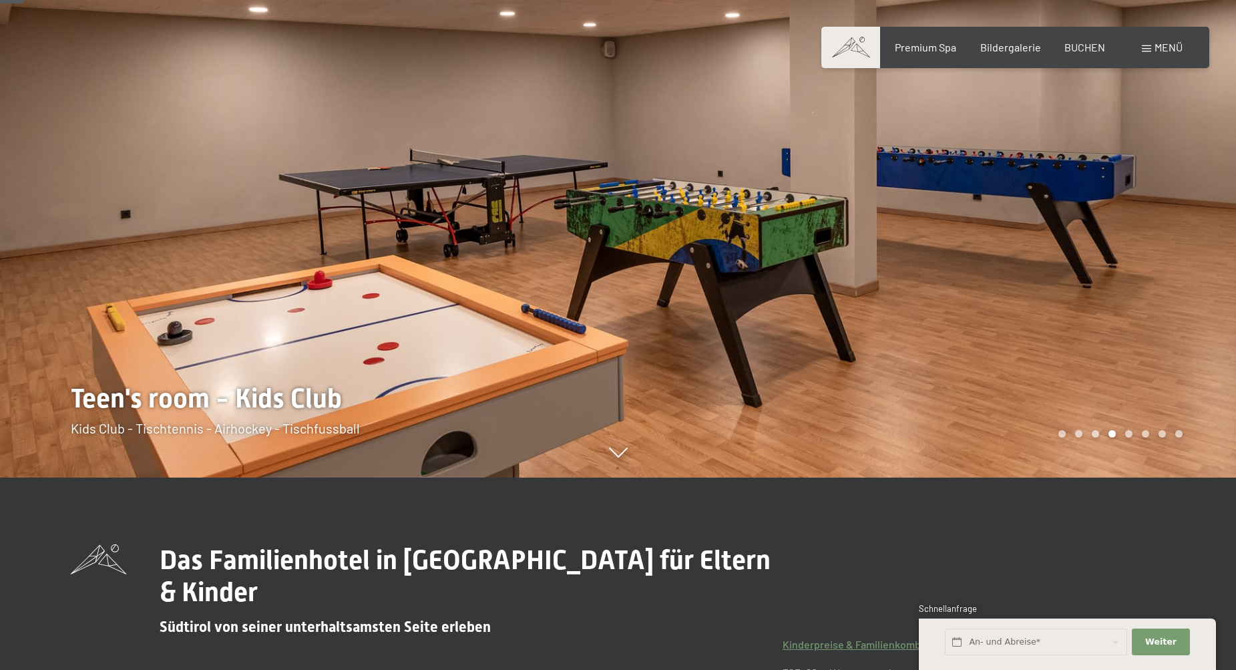
click at [1073, 440] on div at bounding box center [927, 143] width 618 height 670
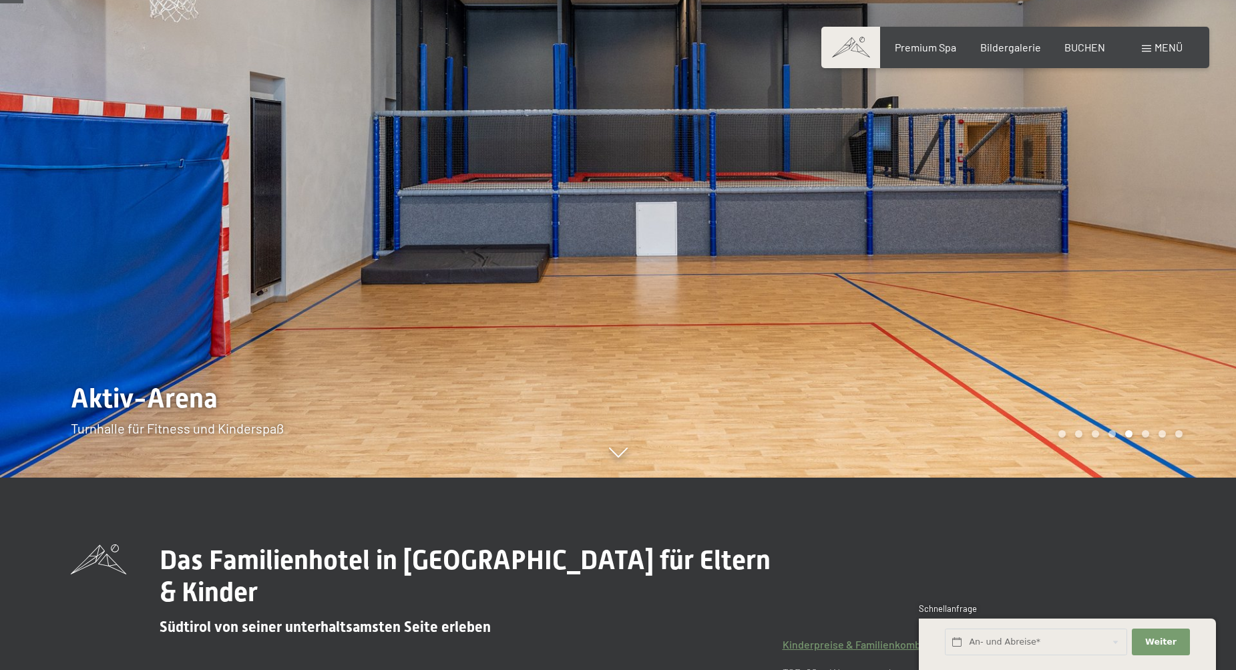
click at [1073, 440] on div at bounding box center [927, 143] width 618 height 670
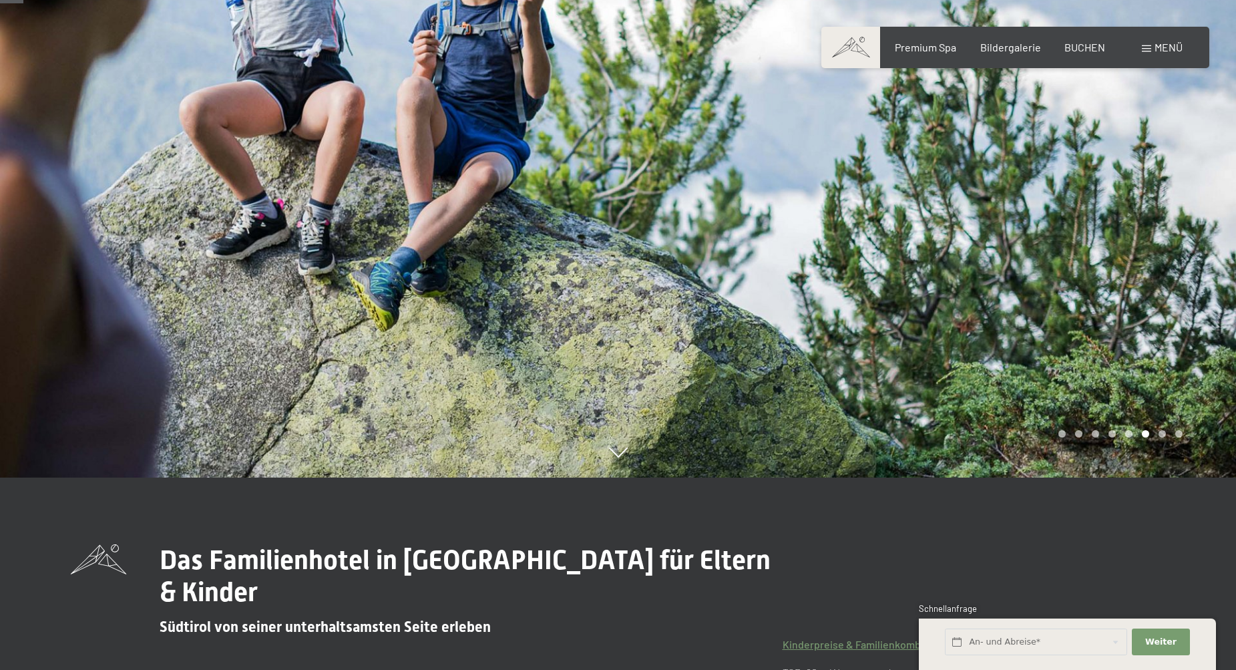
click at [1073, 440] on div at bounding box center [927, 143] width 618 height 670
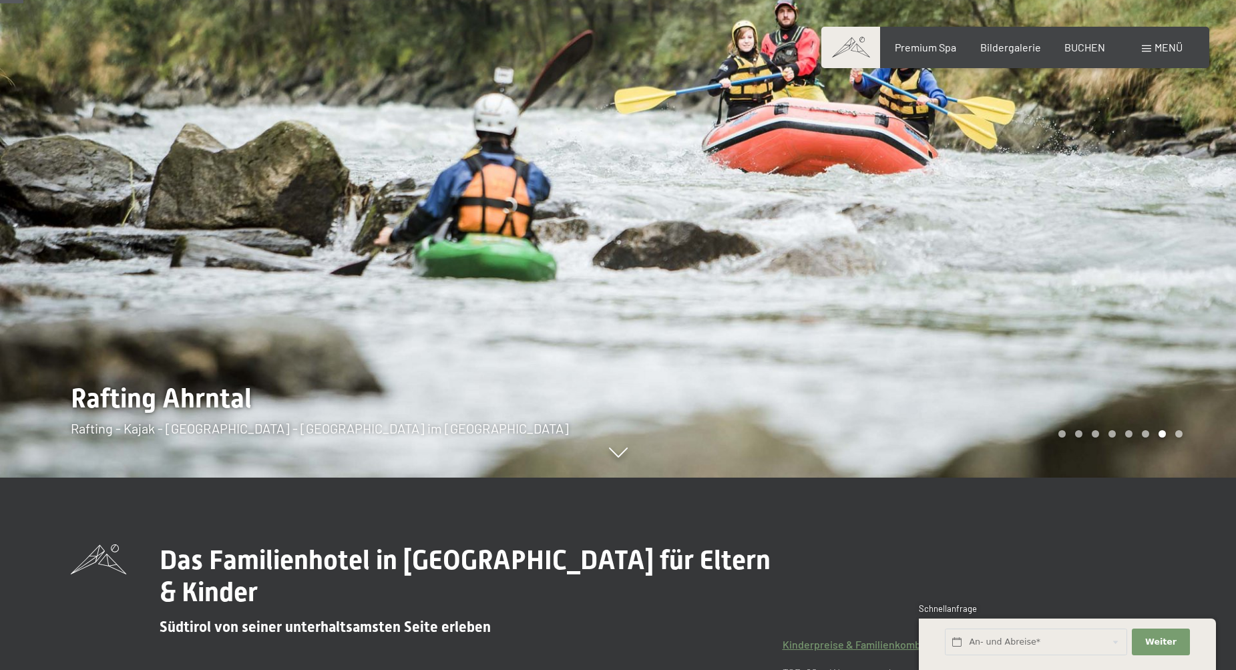
click at [1073, 440] on div at bounding box center [927, 143] width 618 height 670
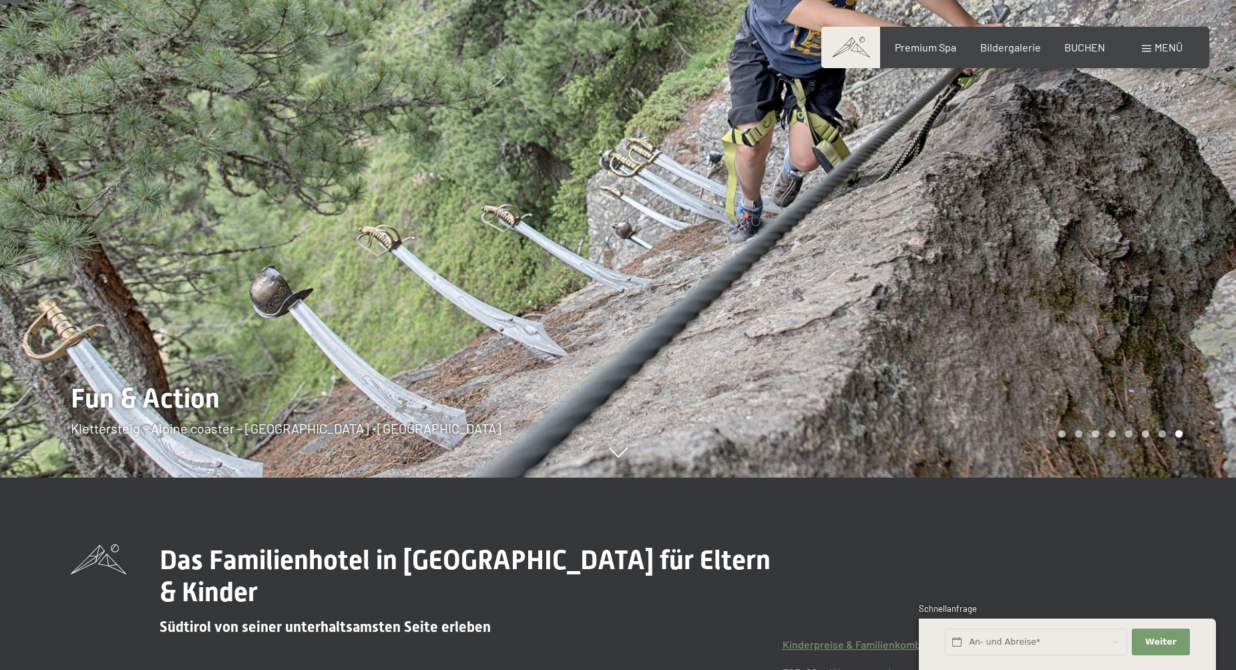
click at [1073, 440] on div at bounding box center [927, 143] width 618 height 670
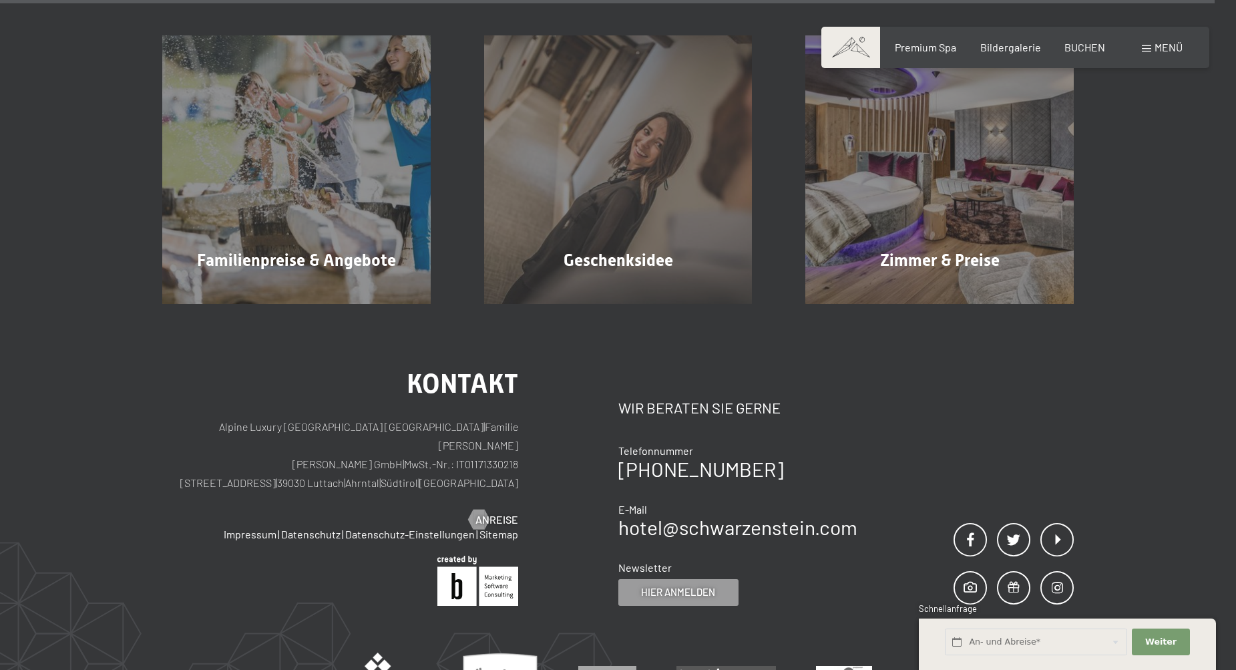
scroll to position [10157, 0]
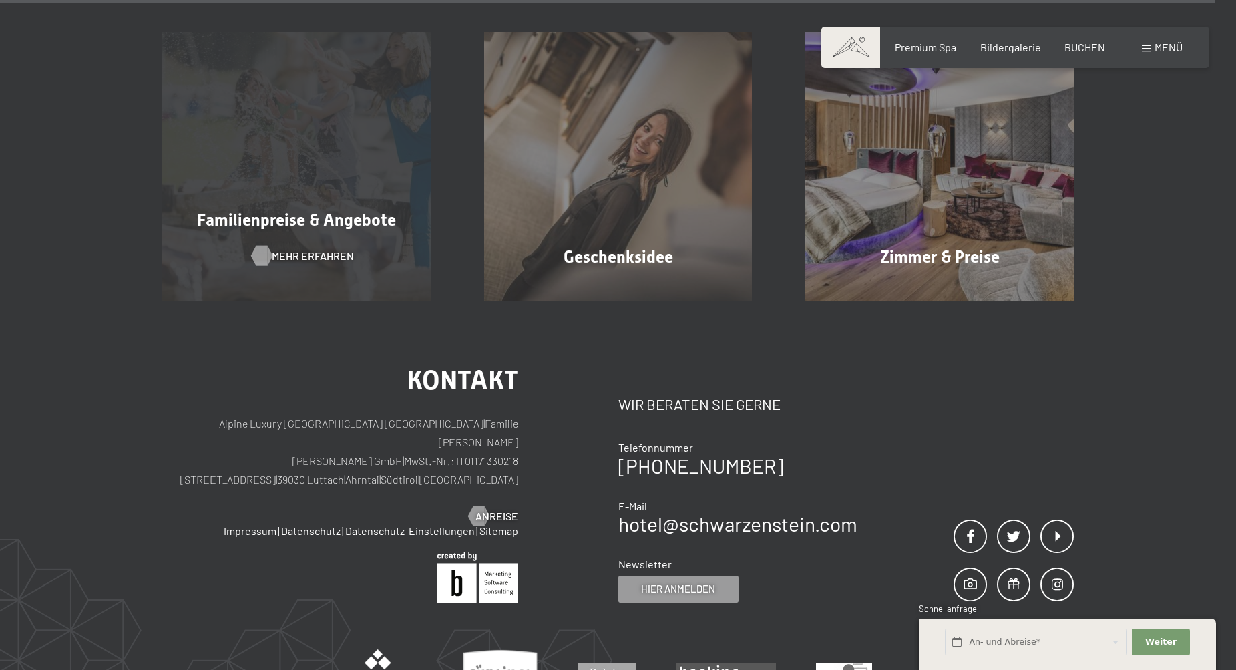
click at [323, 248] on span "Mehr erfahren" at bounding box center [313, 255] width 82 height 15
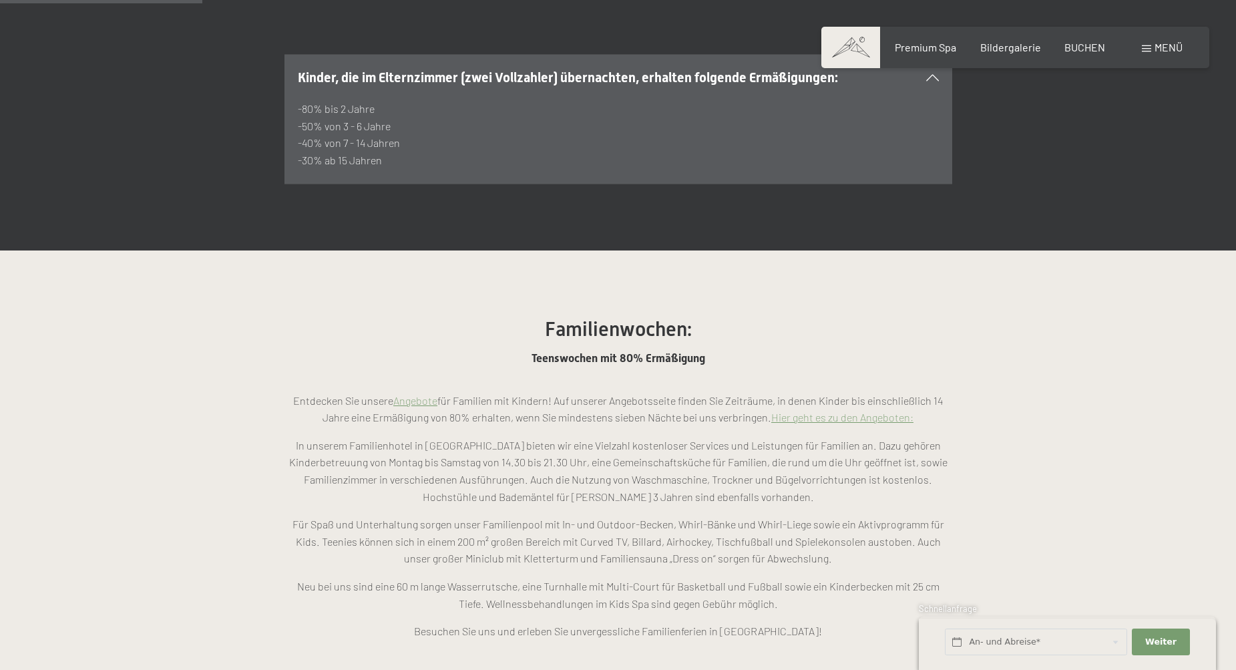
scroll to position [955, 0]
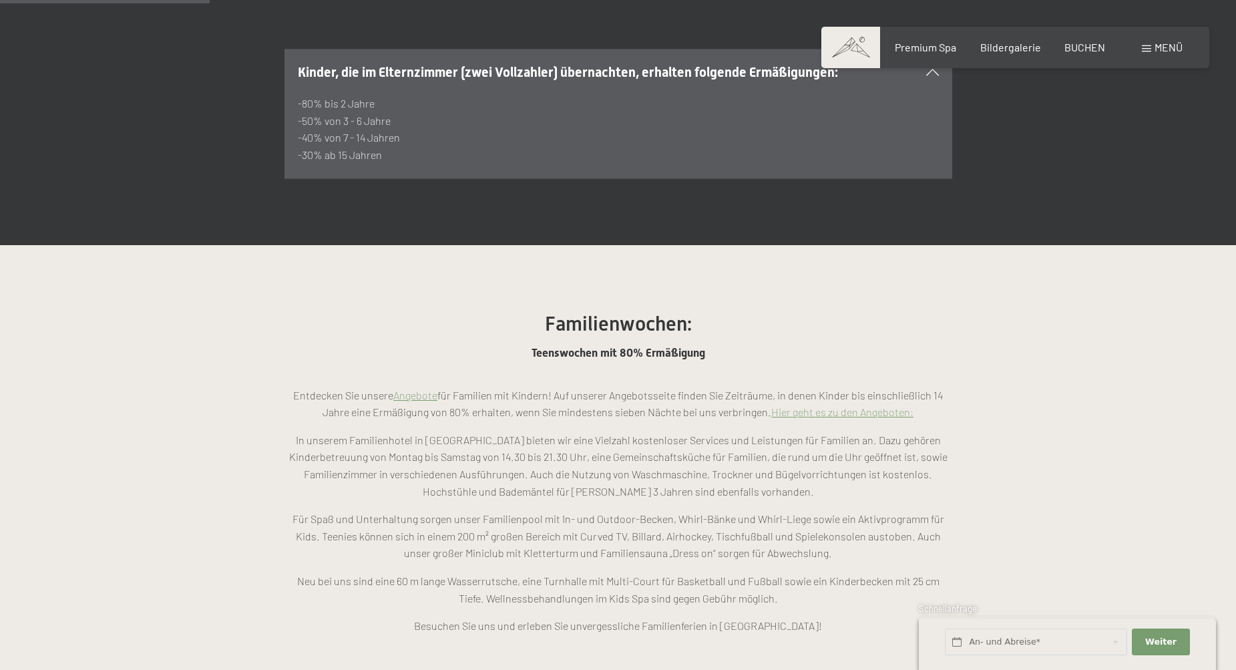
click at [848, 405] on link "Hier geht es zu den Angeboten:" at bounding box center [842, 411] width 142 height 13
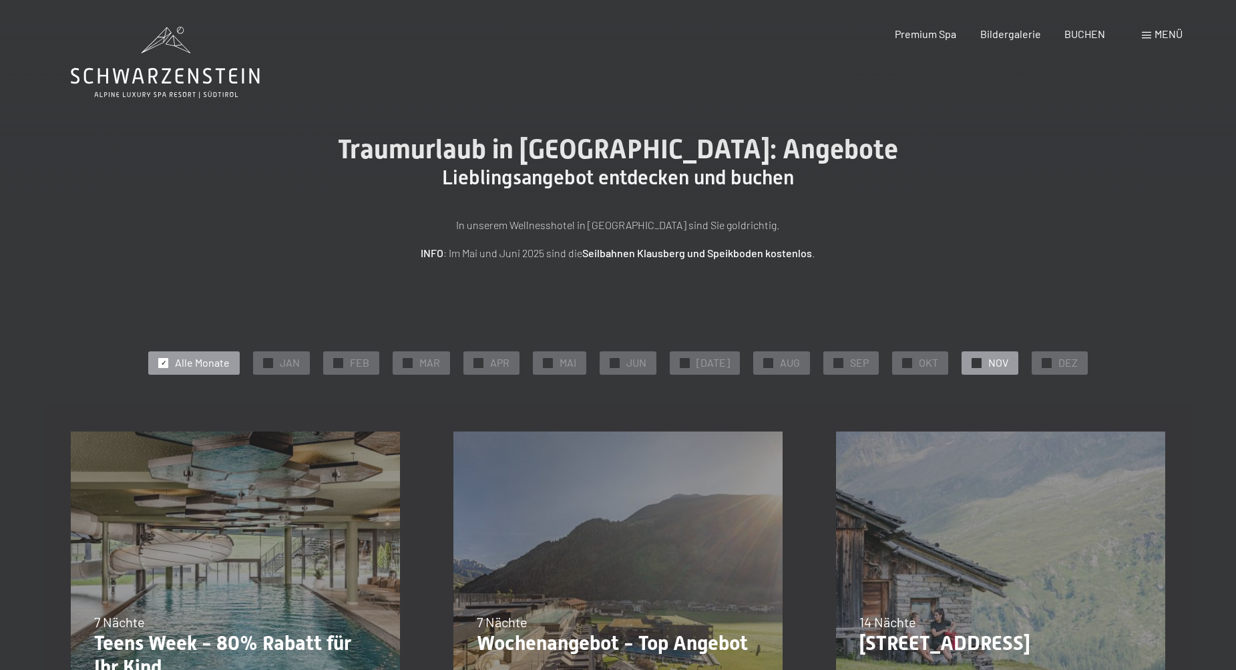
click at [974, 361] on span "✓" at bounding box center [976, 362] width 5 height 9
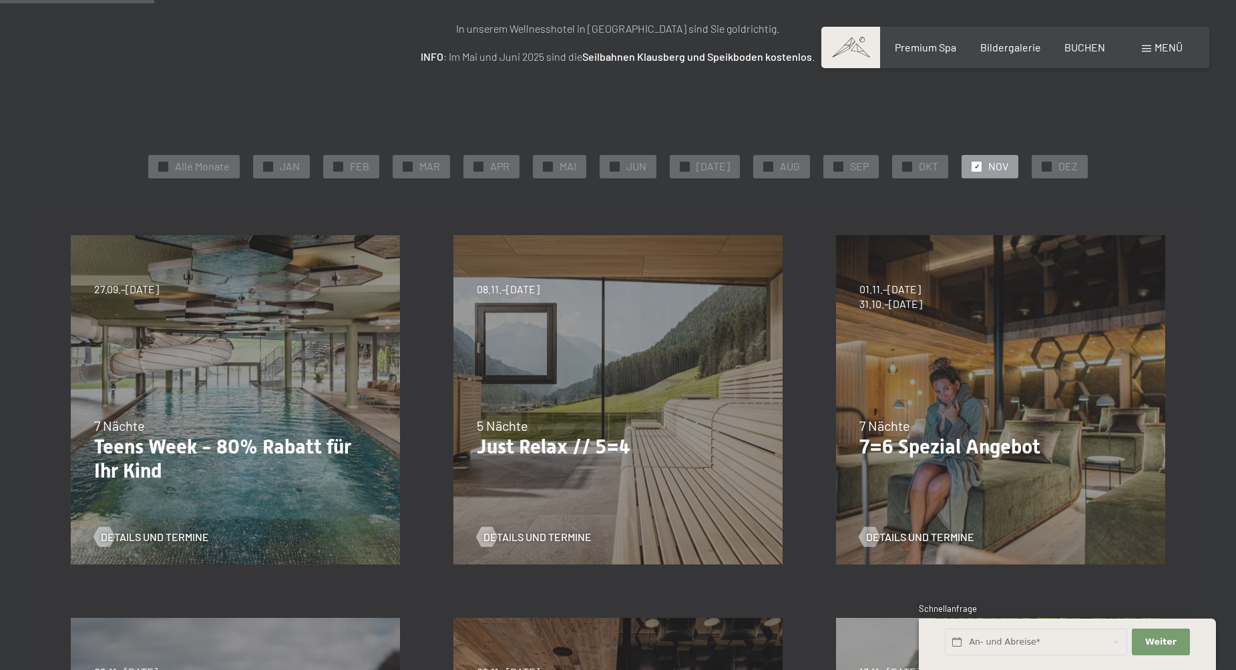
scroll to position [219, 0]
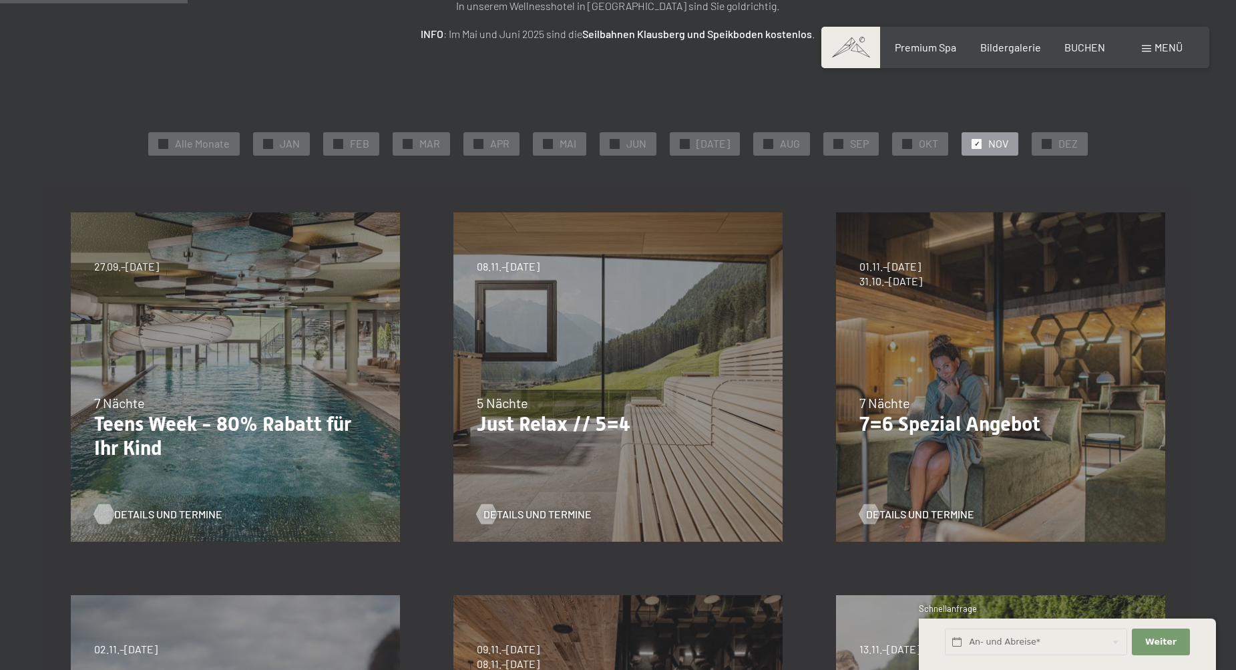
click at [144, 507] on span "Details und Termine" at bounding box center [168, 514] width 108 height 15
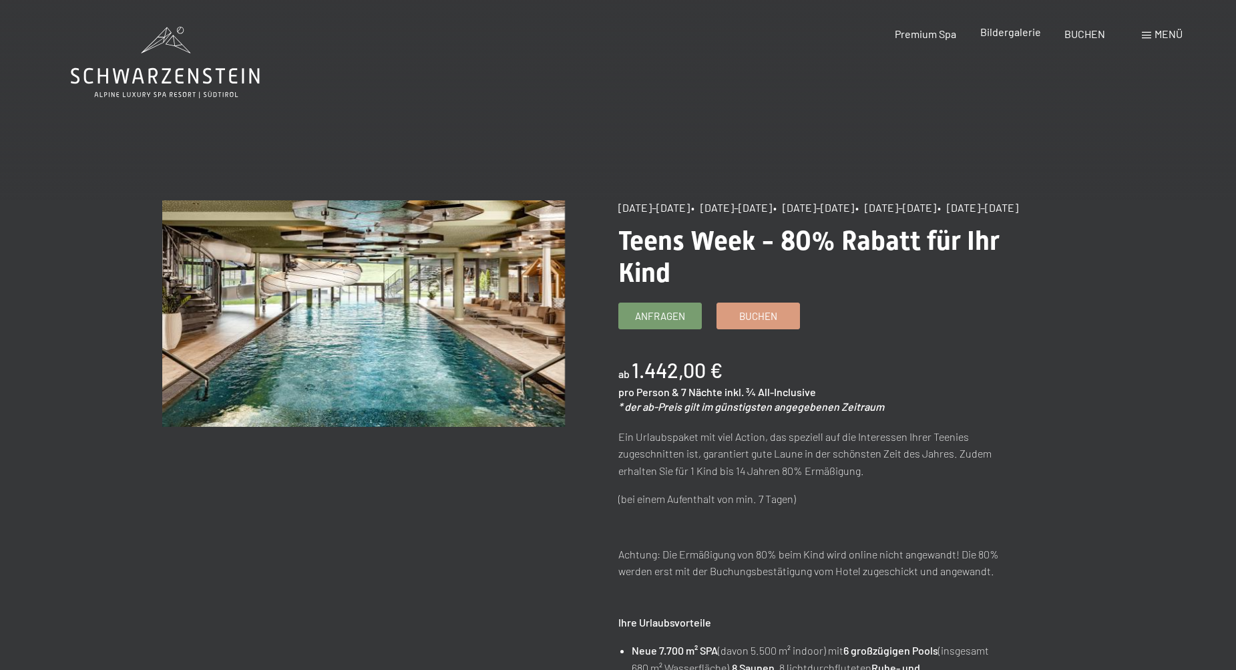
click at [1015, 35] on span "Bildergalerie" at bounding box center [1010, 31] width 61 height 13
click at [1147, 36] on span at bounding box center [1146, 35] width 9 height 7
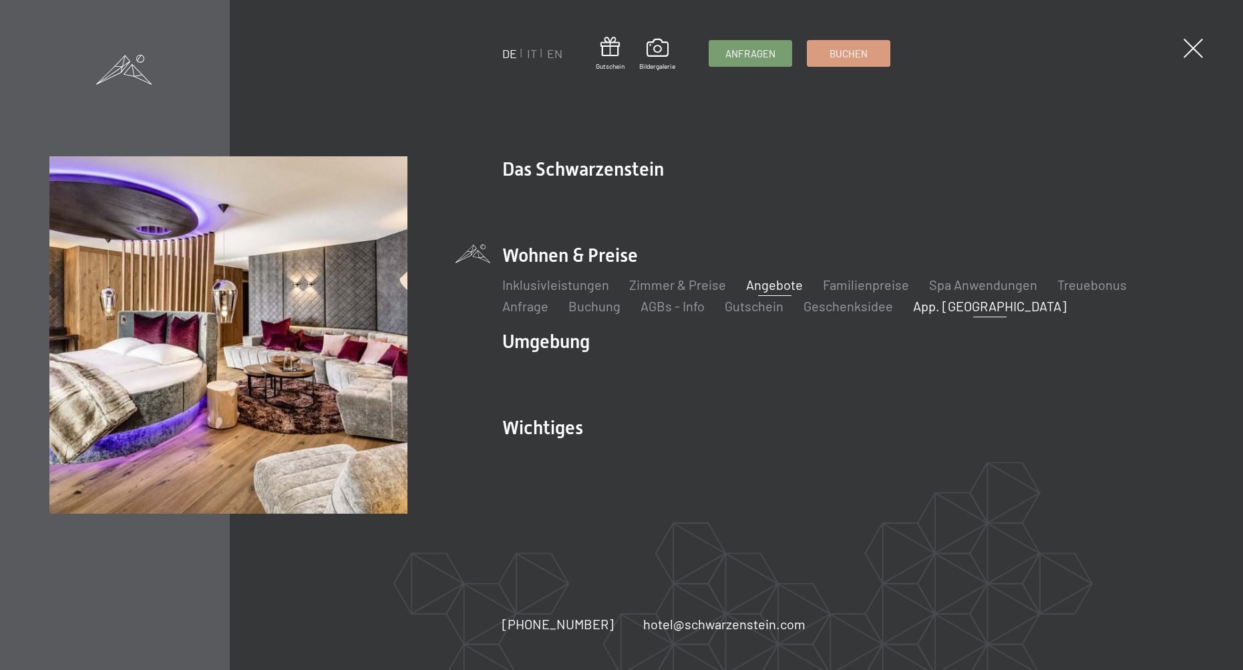
click at [944, 306] on link "App. [GEOGRAPHIC_DATA]" at bounding box center [990, 306] width 154 height 16
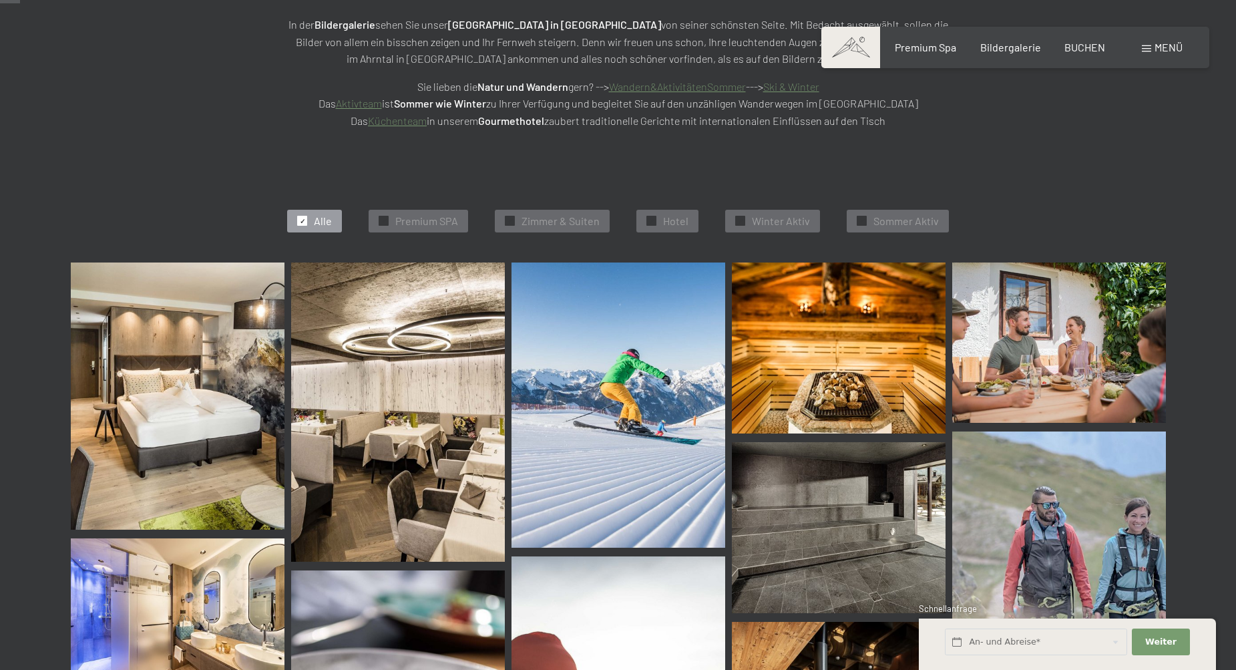
scroll to position [236, 0]
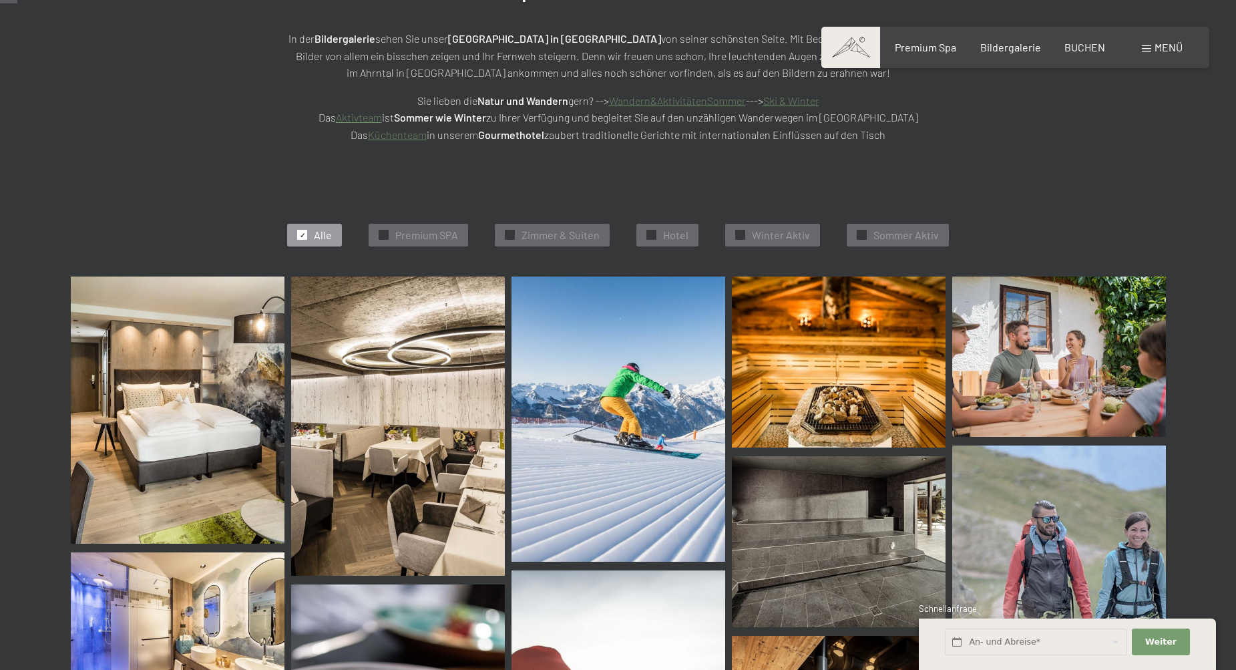
drag, startPoint x: 655, startPoint y: 231, endPoint x: 628, endPoint y: 233, distance: 26.8
click at [655, 231] on div at bounding box center [652, 235] width 10 height 10
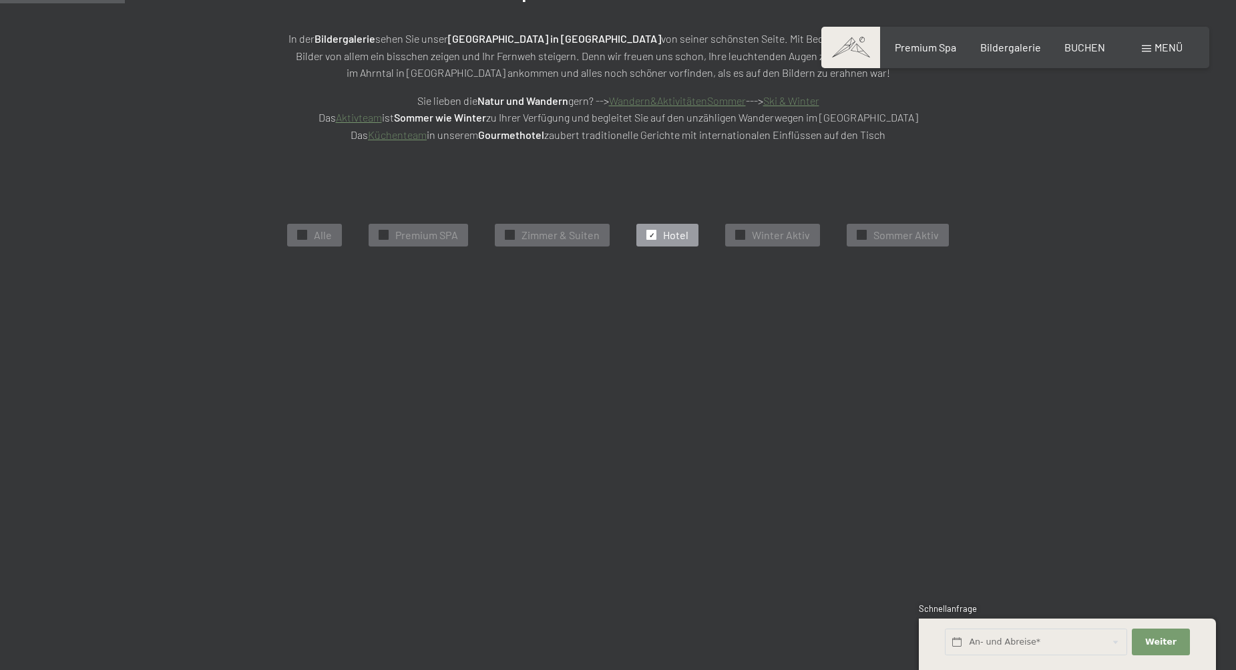
scroll to position [334, 0]
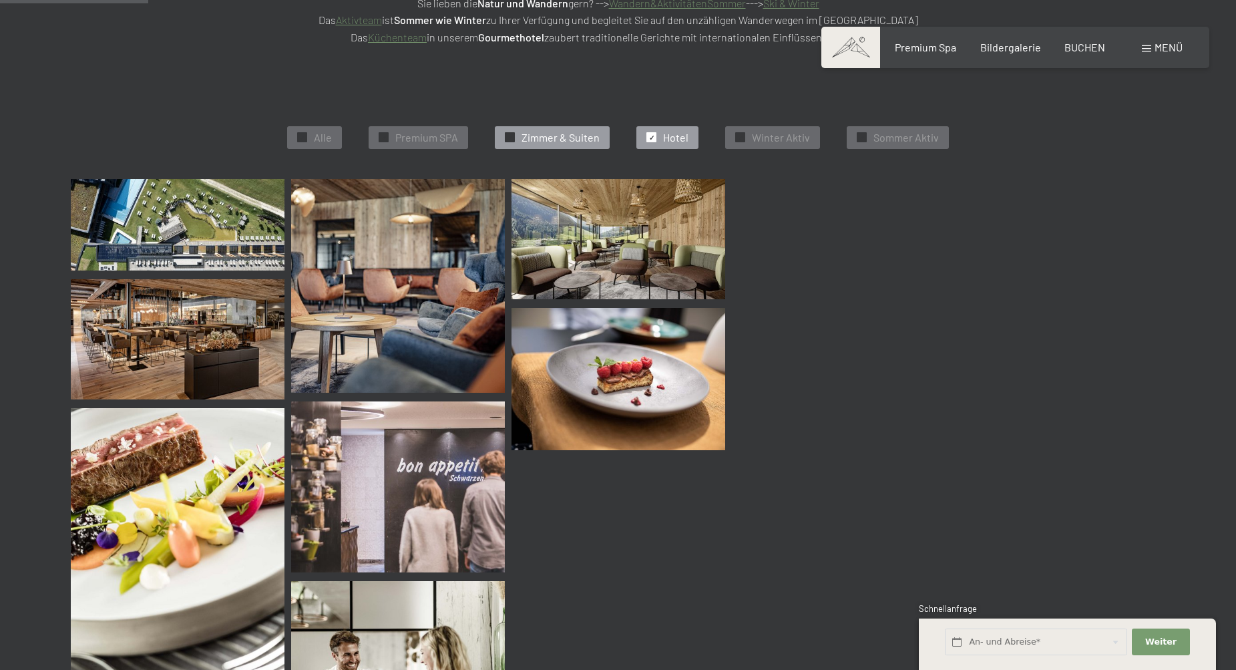
click at [510, 135] on span "✓" at bounding box center [510, 137] width 5 height 9
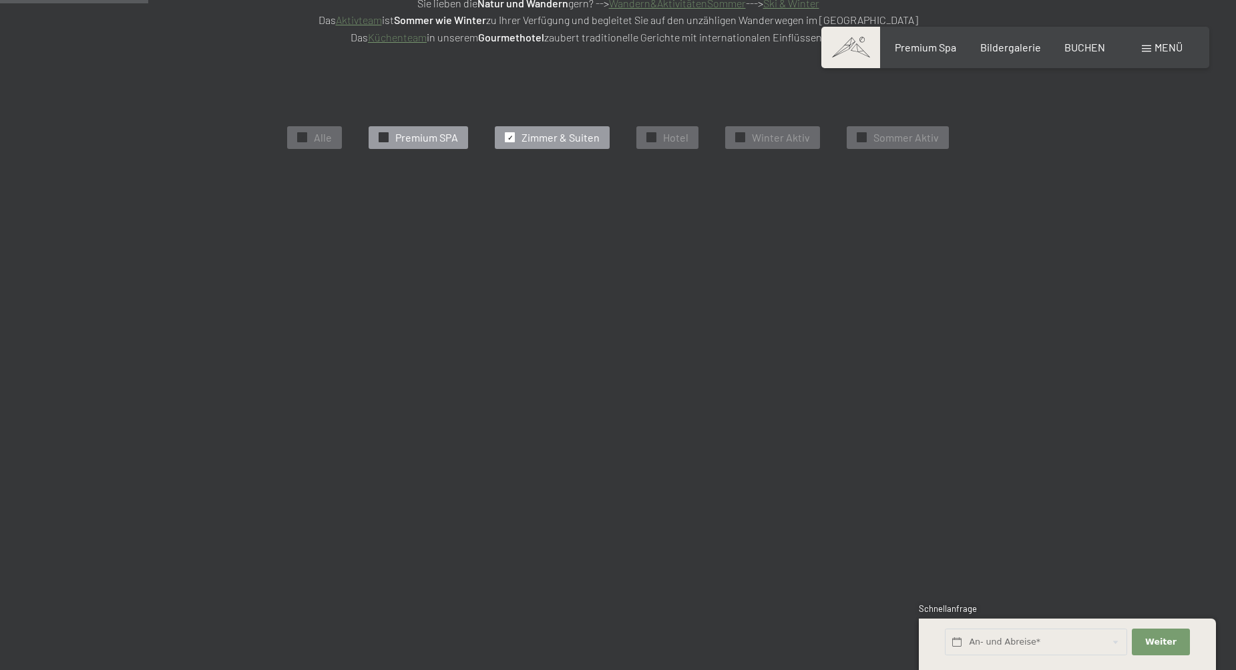
click at [389, 134] on div at bounding box center [384, 137] width 10 height 10
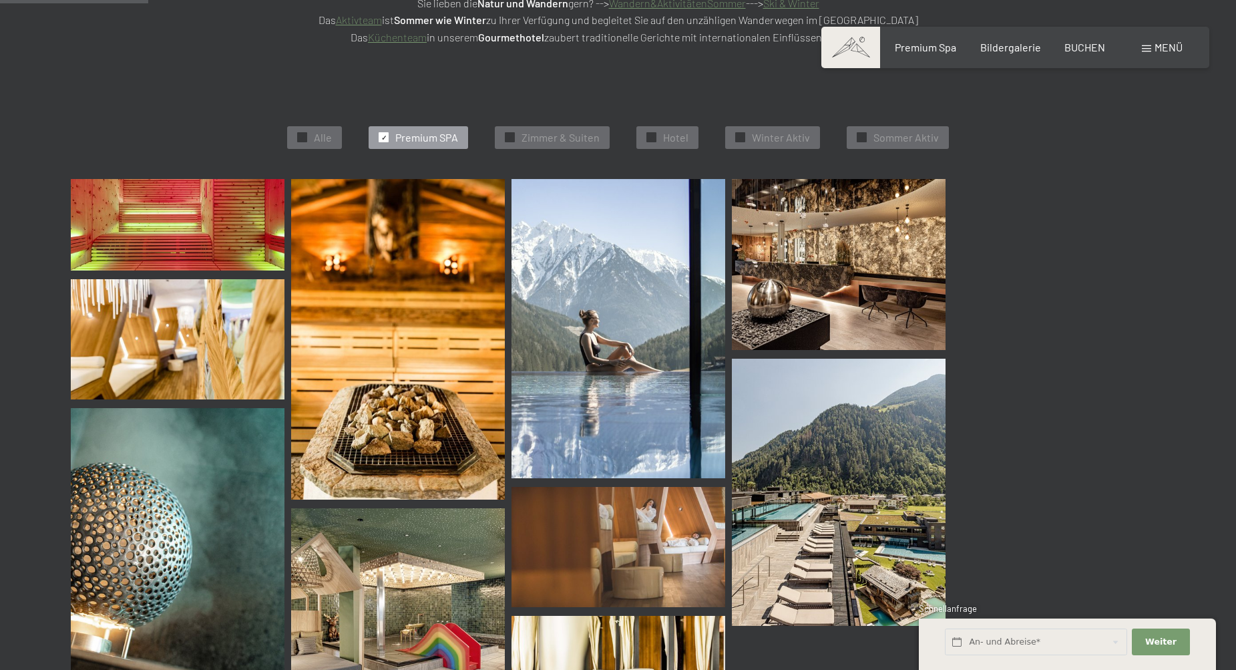
click at [210, 315] on img at bounding box center [178, 339] width 214 height 120
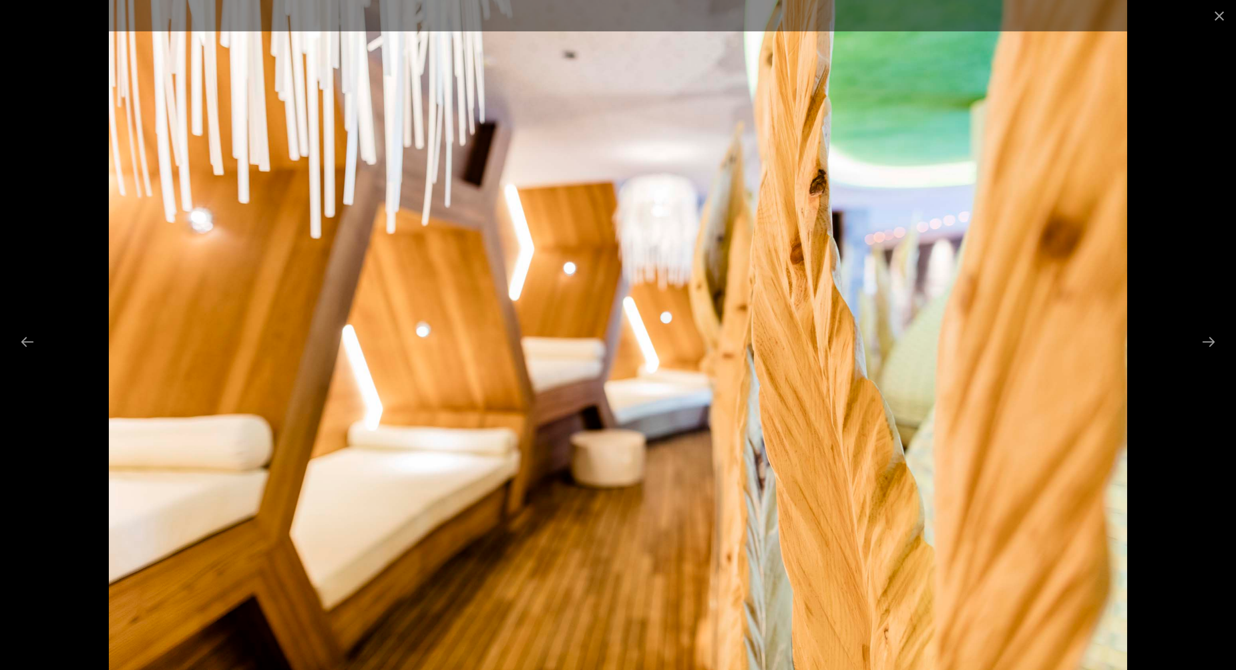
scroll to position [334, 1]
